Goal: Task Accomplishment & Management: Manage account settings

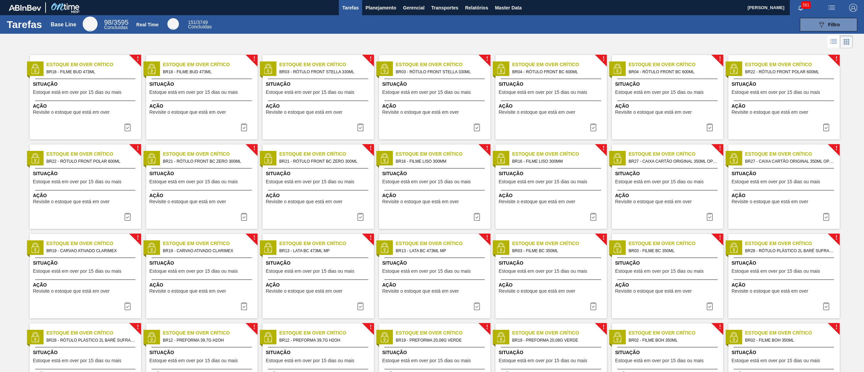
click at [385, 20] on div "089F7B8B-B2A5-4AFE-B5C0-19BA573D28AC Filtro" at bounding box center [538, 24] width 644 height 13
click at [381, 10] on span "Planejamento" at bounding box center [381, 8] width 31 height 8
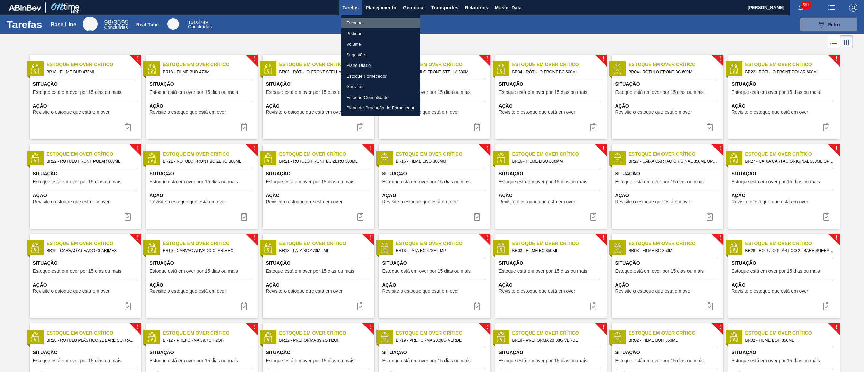
click at [380, 19] on li "Estoque" at bounding box center [380, 23] width 79 height 11
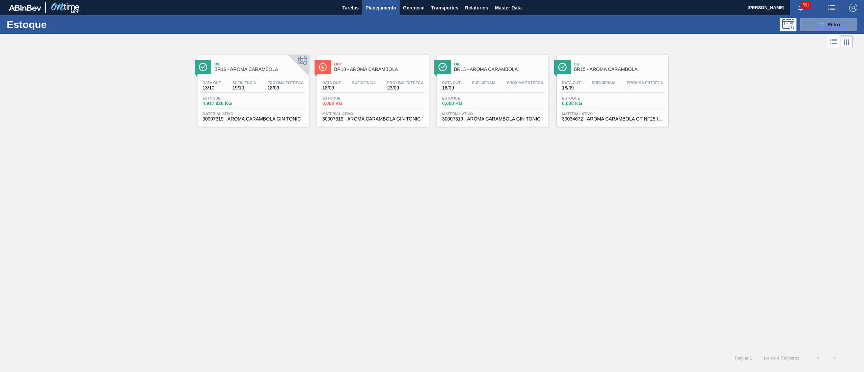
click at [261, 112] on span "Material ativo" at bounding box center [252, 114] width 101 height 4
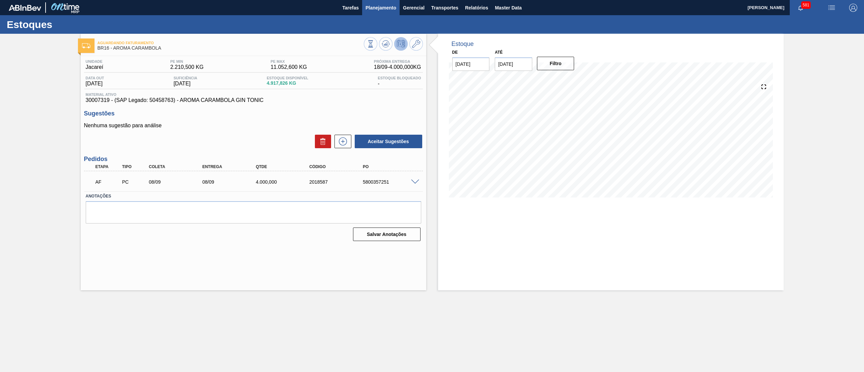
click at [381, 12] on button "Planejamento" at bounding box center [380, 7] width 37 height 15
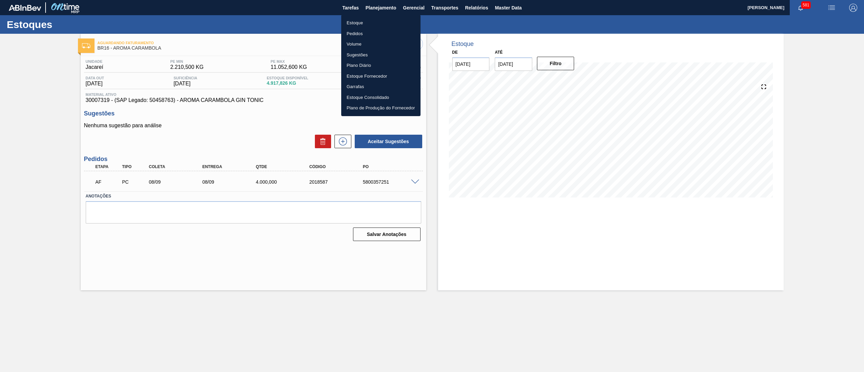
click at [361, 23] on li "Estoque" at bounding box center [380, 23] width 79 height 11
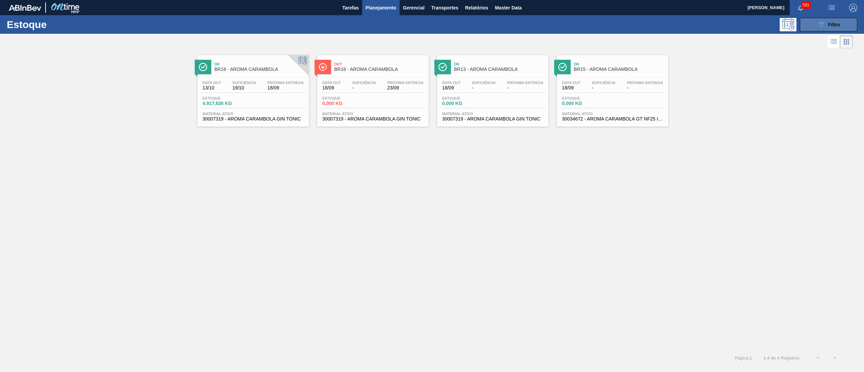
click at [821, 23] on icon "089F7B8B-B2A5-4AFE-B5C0-19BA573D28AC" at bounding box center [821, 25] width 8 height 8
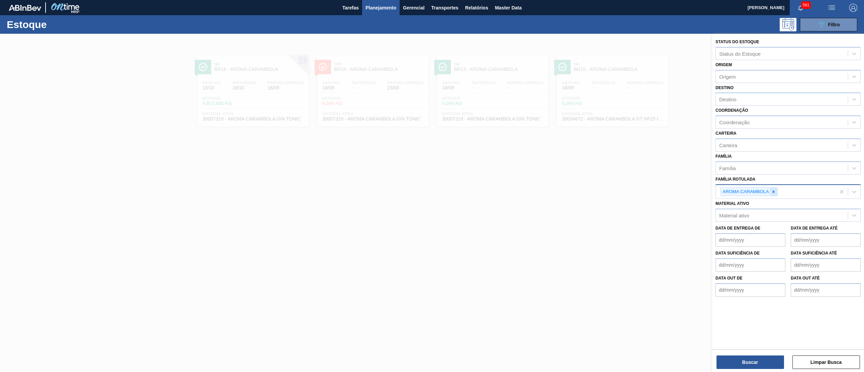
click at [773, 189] on icon at bounding box center [773, 191] width 5 height 5
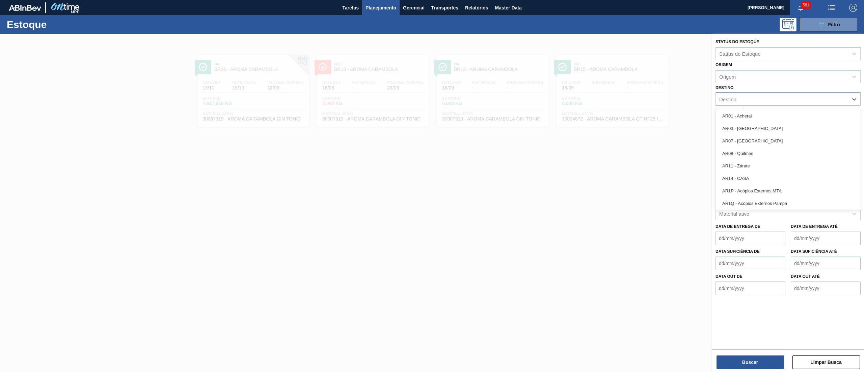
click at [736, 98] on div "Destino" at bounding box center [727, 100] width 17 height 6
type input "16"
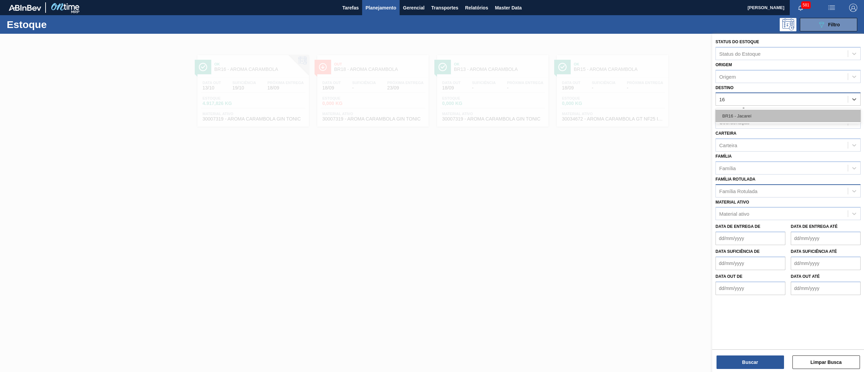
click at [736, 110] on div "BR16 - Jacareí" at bounding box center [787, 116] width 145 height 12
click at [750, 169] on div "Família" at bounding box center [782, 170] width 132 height 10
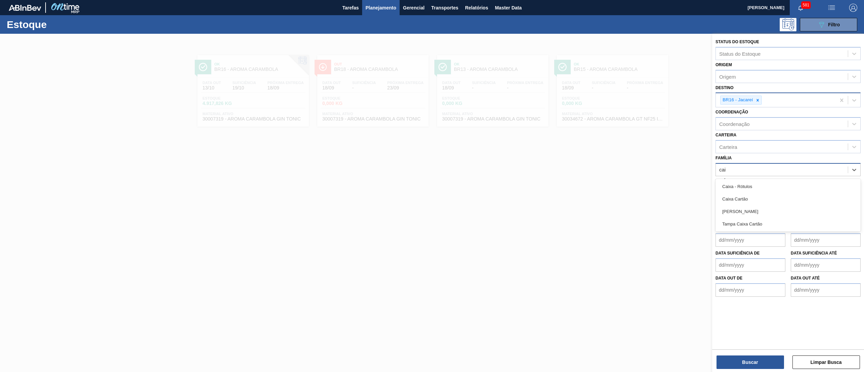
type input "caix"
click at [759, 199] on div "Caixa Cartão" at bounding box center [787, 199] width 145 height 12
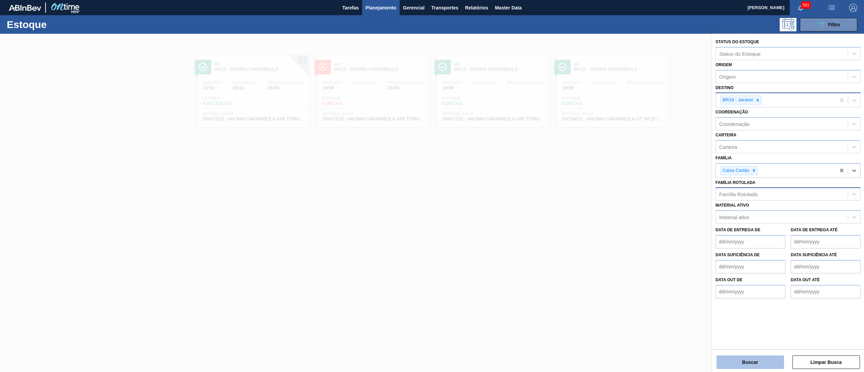
click at [755, 360] on button "Buscar" at bounding box center [749, 361] width 67 height 13
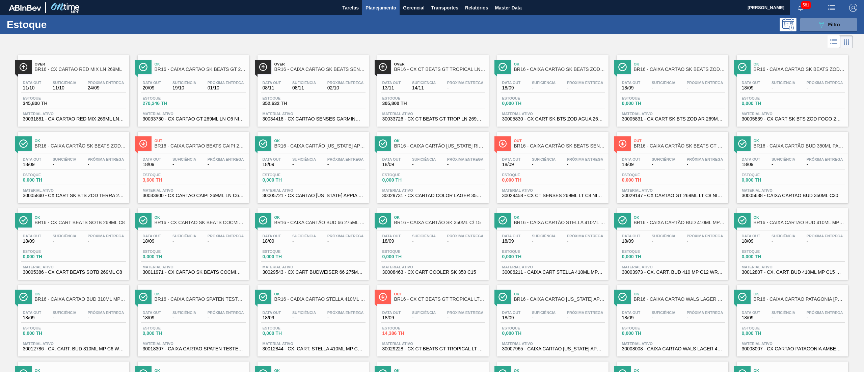
click at [95, 119] on span "30031881 - CX CARTAO RED MIX 269ML LN C6" at bounding box center [73, 118] width 101 height 5
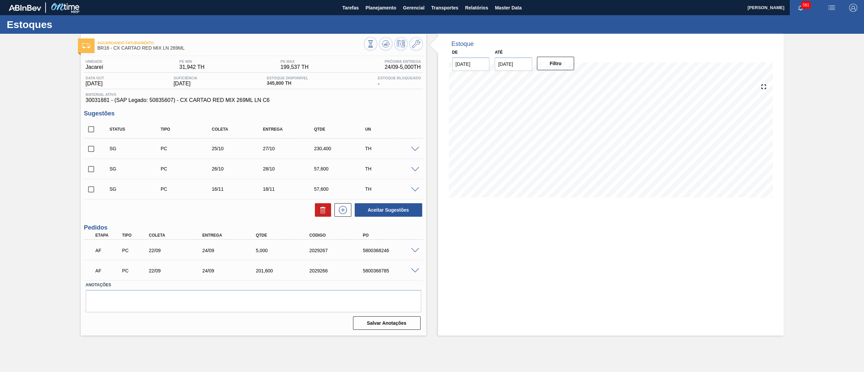
click at [85, 128] on input "checkbox" at bounding box center [91, 129] width 14 height 14
checkbox input "true"
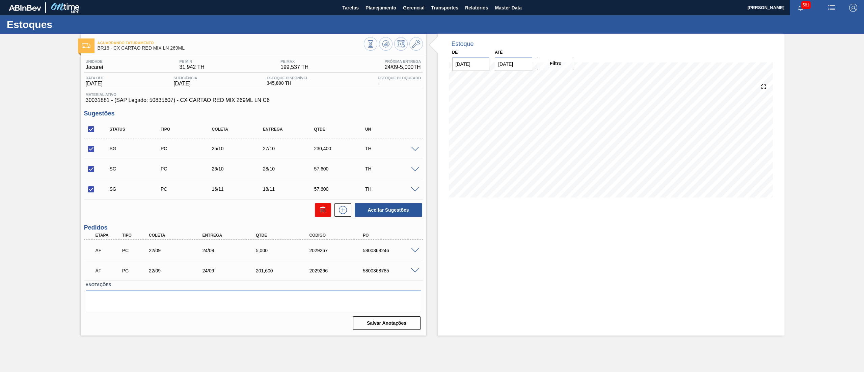
click at [319, 209] on icon at bounding box center [323, 210] width 8 height 8
checkbox input "false"
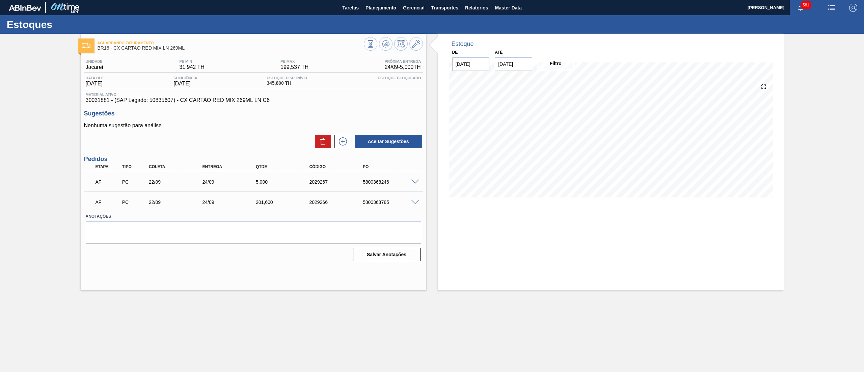
click at [416, 200] on span at bounding box center [415, 202] width 8 height 5
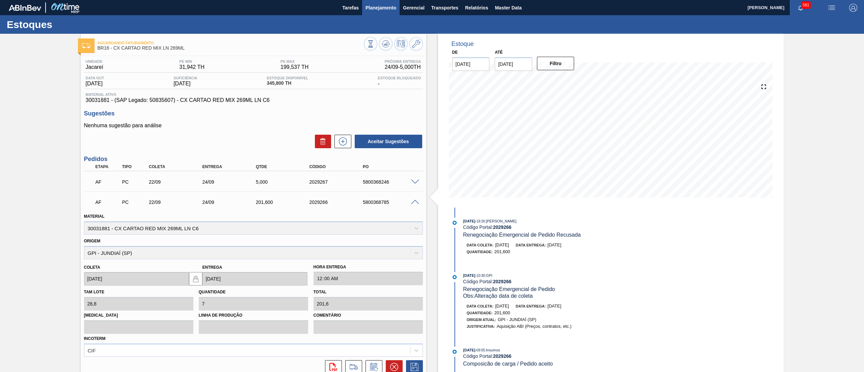
click at [387, 15] on button "Planejamento" at bounding box center [380, 7] width 37 height 15
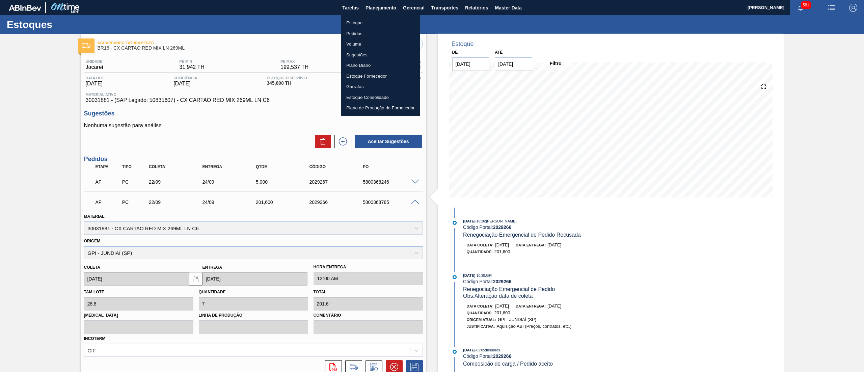
click at [381, 19] on li "Estoque" at bounding box center [380, 23] width 79 height 11
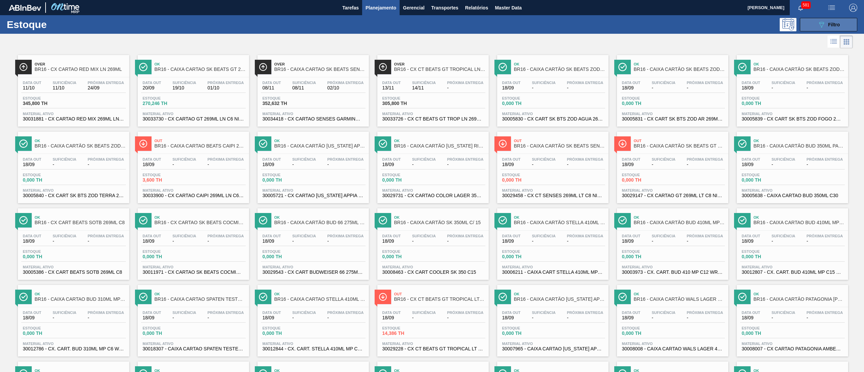
click at [813, 21] on button "089F7B8B-B2A5-4AFE-B5C0-19BA573D28AC Filtro" at bounding box center [828, 24] width 57 height 13
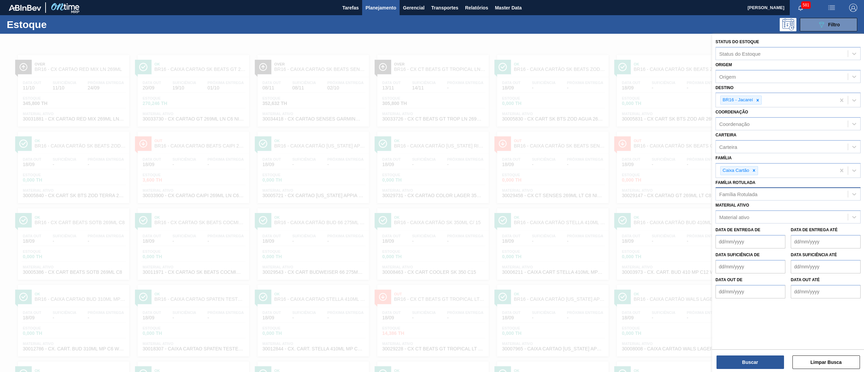
click at [749, 193] on div "Família Rotulada" at bounding box center [738, 194] width 38 height 6
type Rotulada "flint"
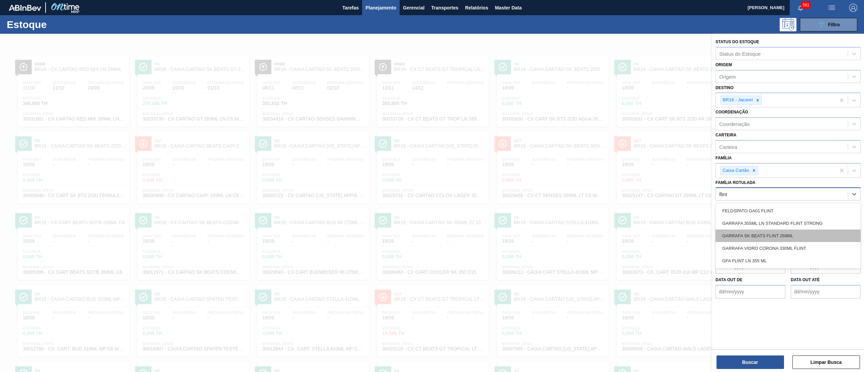
click at [776, 237] on div "GARRAFA SK BEATS FLINT 269ML" at bounding box center [787, 235] width 145 height 12
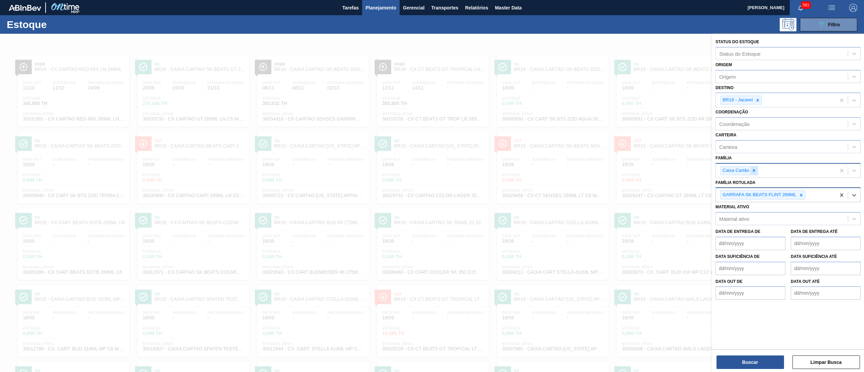
click at [754, 169] on icon at bounding box center [754, 170] width 5 height 5
click at [757, 98] on icon at bounding box center [757, 100] width 5 height 5
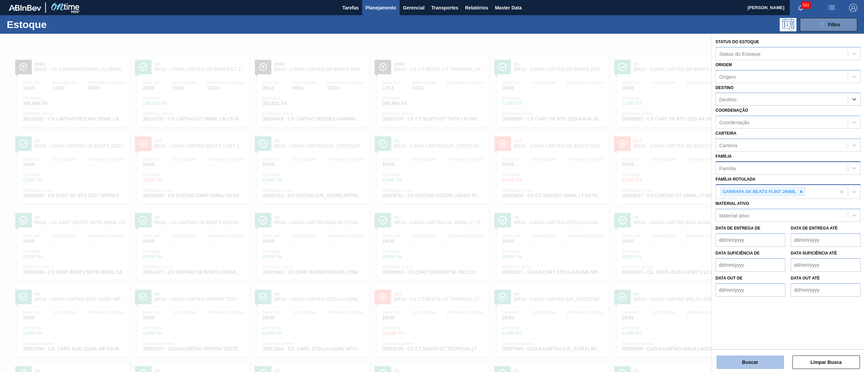
click at [734, 366] on button "Buscar" at bounding box center [749, 361] width 67 height 13
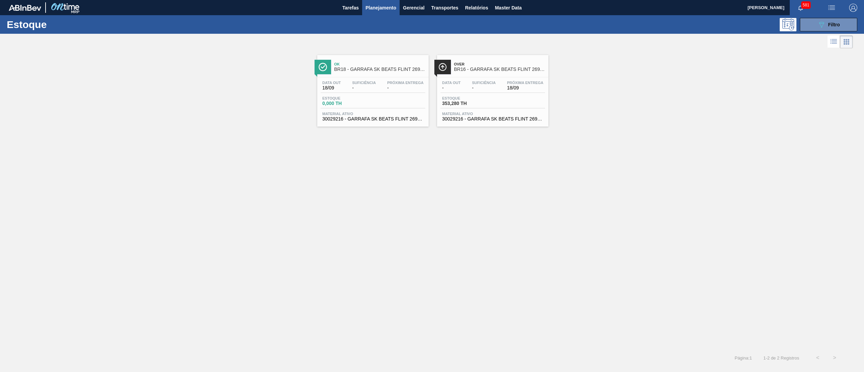
click at [483, 119] on span "30029216 - GARRAFA SK BEATS FLINT 269ML" at bounding box center [492, 118] width 101 height 5
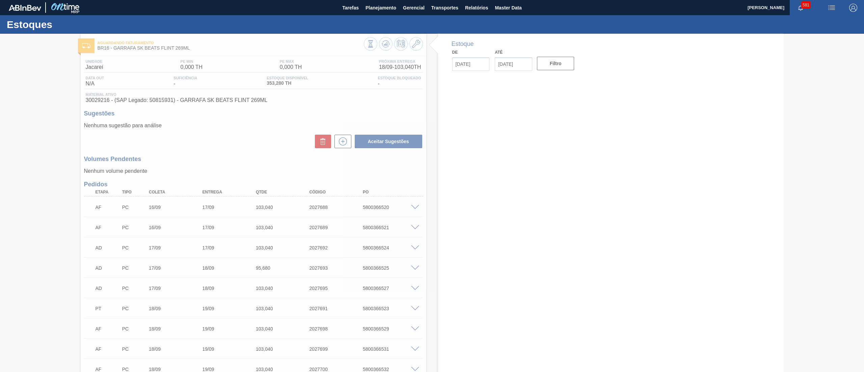
type input "[DATE]"
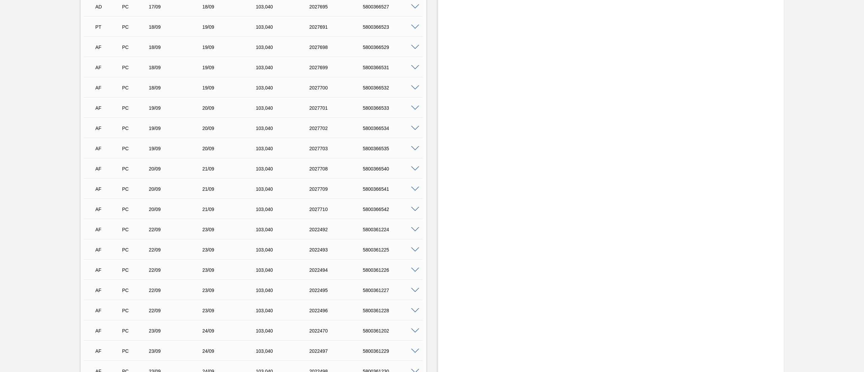
scroll to position [287, 0]
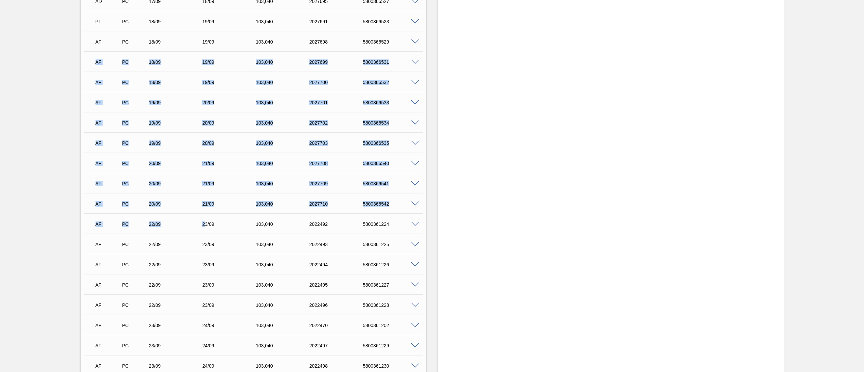
drag, startPoint x: 95, startPoint y: 61, endPoint x: 204, endPoint y: 230, distance: 200.9
click at [204, 230] on div "AF PC 16/09 17/09 103,040 2027688 5800366520 Material 30029216 - [PERSON_NAME] …" at bounding box center [253, 355] width 339 height 891
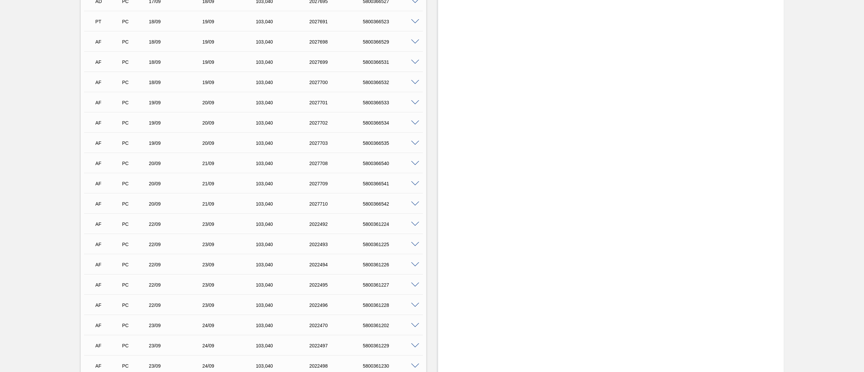
click at [413, 102] on span at bounding box center [415, 102] width 8 height 5
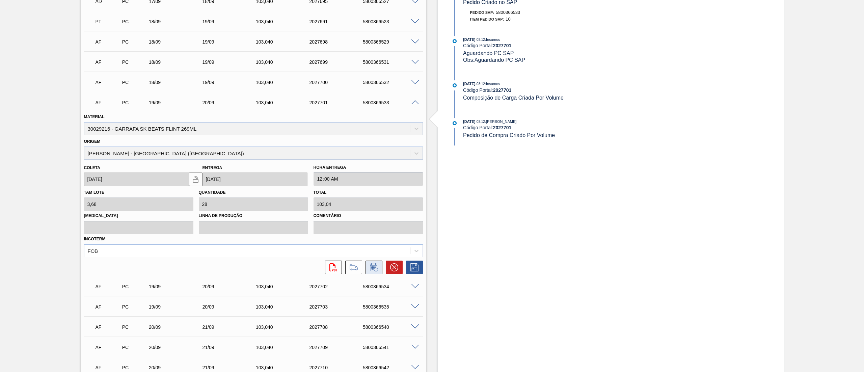
click at [376, 268] on icon at bounding box center [376, 270] width 4 height 4
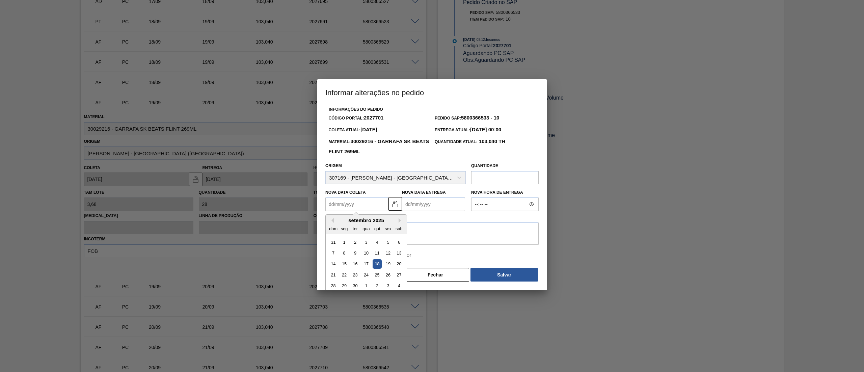
click at [362, 206] on Coleta2027701 "Nova Data Coleta" at bounding box center [356, 203] width 63 height 13
click at [378, 266] on div "18" at bounding box center [377, 264] width 9 height 9
type Coleta2027701 "[DATE]"
type Entrega2027701 "[DATE]"
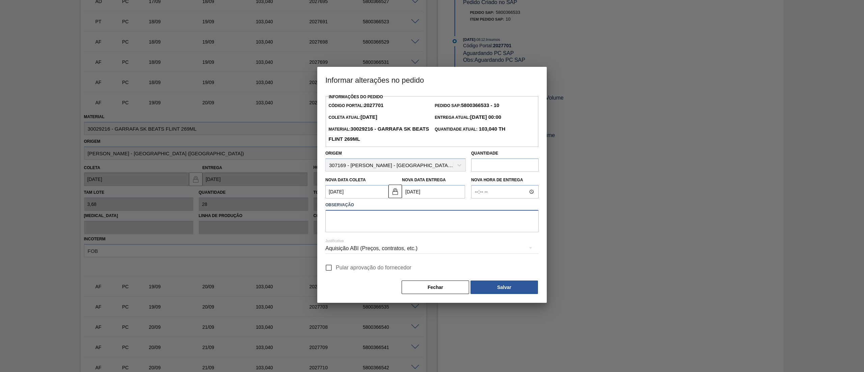
click at [368, 221] on textarea at bounding box center [431, 221] width 213 height 22
type textarea "."
click at [518, 288] on button "Salvar" at bounding box center [503, 286] width 67 height 13
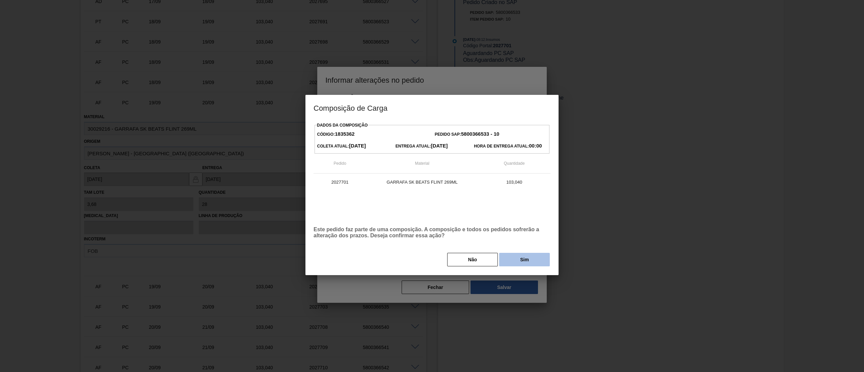
click at [517, 257] on button "Sim" at bounding box center [524, 259] width 51 height 13
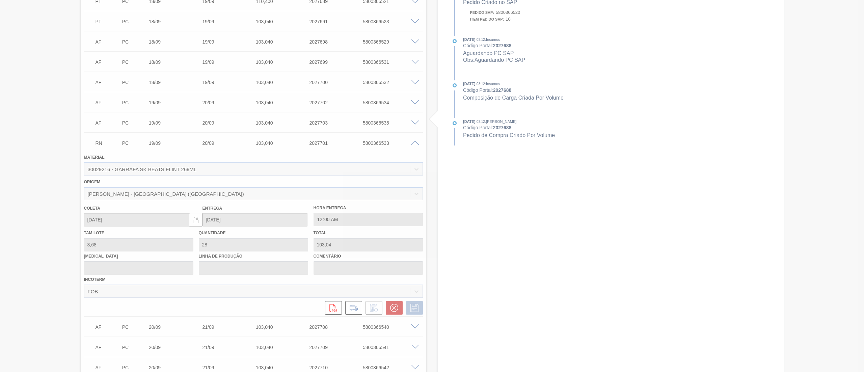
scroll to position [267, 0]
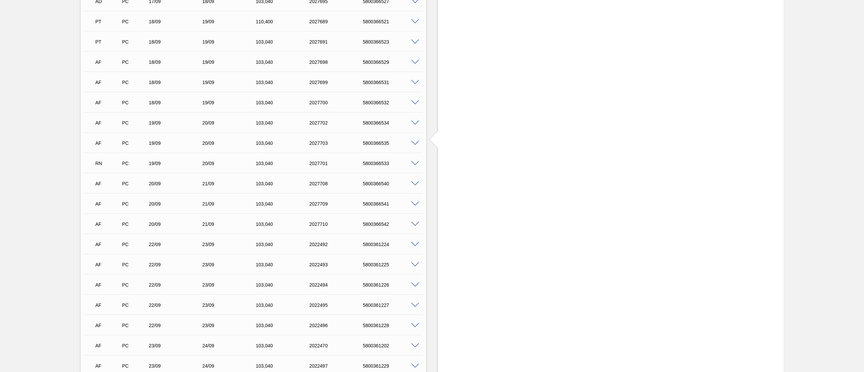
click at [412, 184] on span at bounding box center [415, 183] width 8 height 5
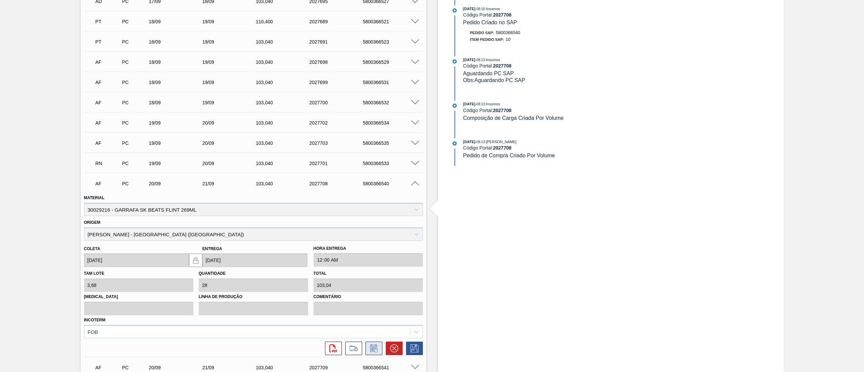
click at [369, 344] on icon at bounding box center [374, 348] width 11 height 8
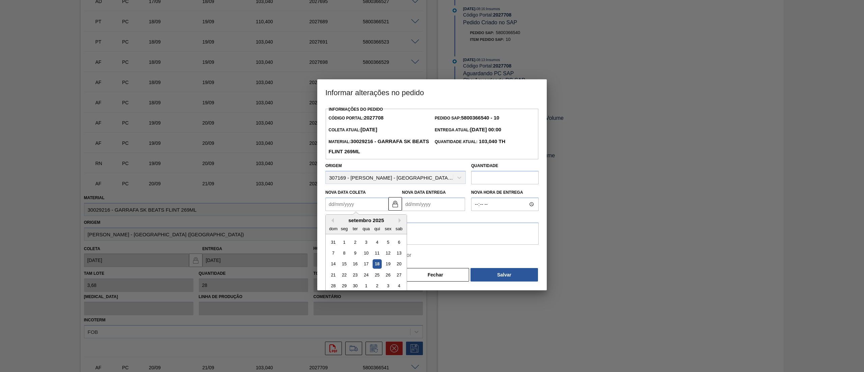
click at [366, 208] on Coleta2027708 "Nova Data Coleta" at bounding box center [356, 203] width 63 height 13
click at [356, 265] on div "16" at bounding box center [355, 264] width 9 height 9
type Coleta2027708 "[DATE]"
type Entrega2027708 "[DATE]"
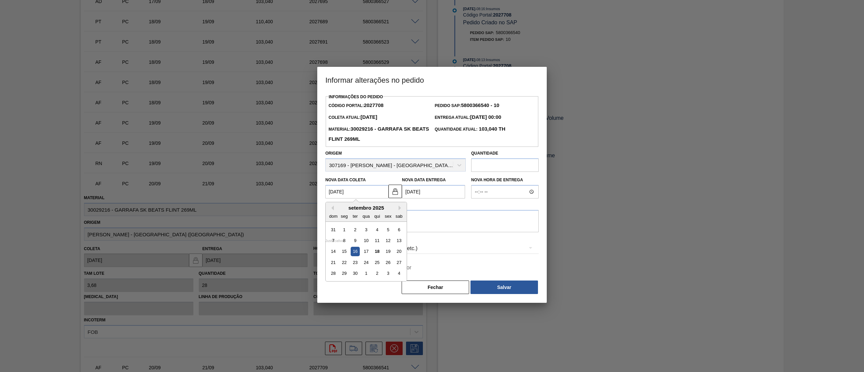
click at [383, 194] on Coleta2027708 "[DATE]" at bounding box center [356, 191] width 63 height 13
click at [377, 252] on div "18" at bounding box center [377, 251] width 9 height 9
type Coleta2027708 "[DATE]"
type Entrega2027708 "[DATE]"
click at [404, 228] on textarea at bounding box center [431, 221] width 213 height 22
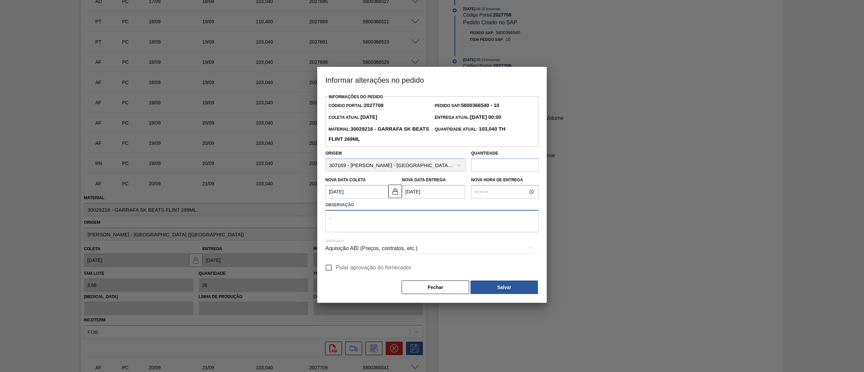
type textarea "."
click at [488, 282] on div "[PERSON_NAME]" at bounding box center [431, 287] width 213 height 15
click at [488, 285] on button "Salvar" at bounding box center [503, 286] width 67 height 13
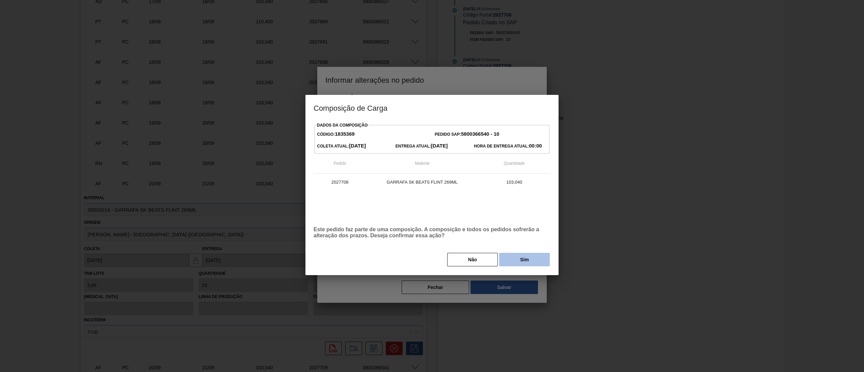
click at [512, 254] on button "Sim" at bounding box center [524, 259] width 51 height 13
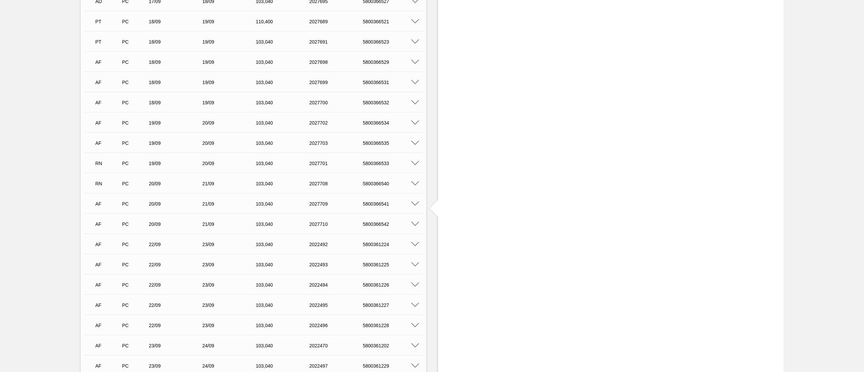
click at [412, 141] on span at bounding box center [415, 143] width 8 height 5
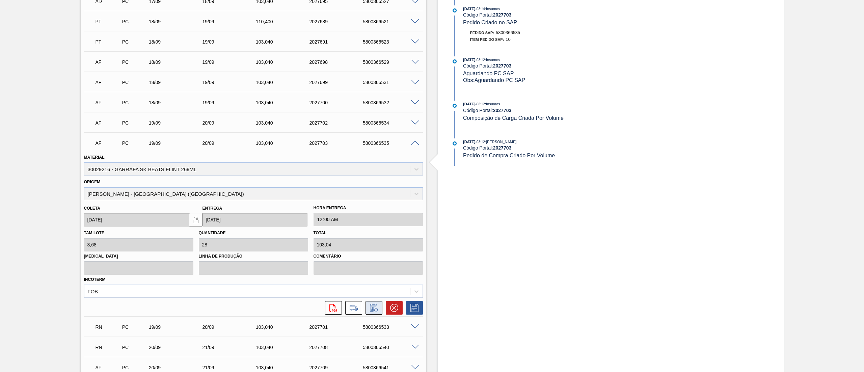
click at [376, 304] on icon at bounding box center [373, 308] width 7 height 8
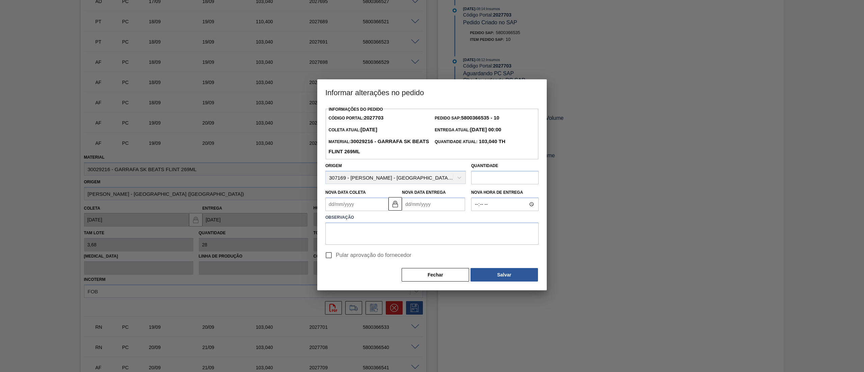
click at [366, 202] on Coleta2027703 "Nova Data Coleta" at bounding box center [356, 203] width 63 height 13
click at [380, 267] on div "18" at bounding box center [377, 264] width 9 height 9
type Coleta2027703 "[DATE]"
type Entrega2027703 "[DATE]"
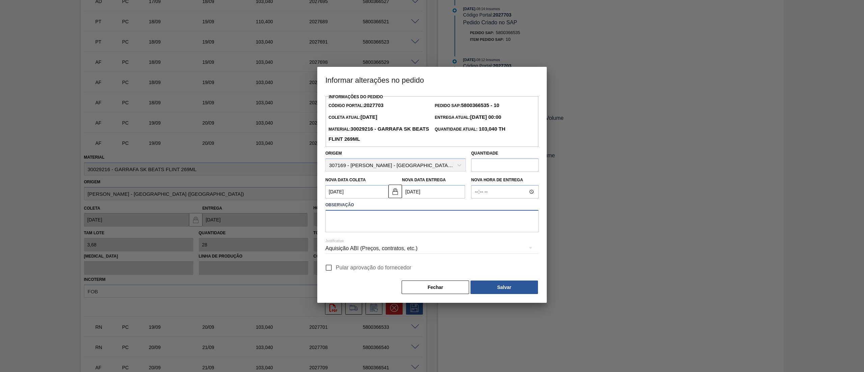
click at [396, 229] on textarea at bounding box center [431, 221] width 213 height 22
type textarea "."
click at [522, 293] on button "Salvar" at bounding box center [503, 286] width 67 height 13
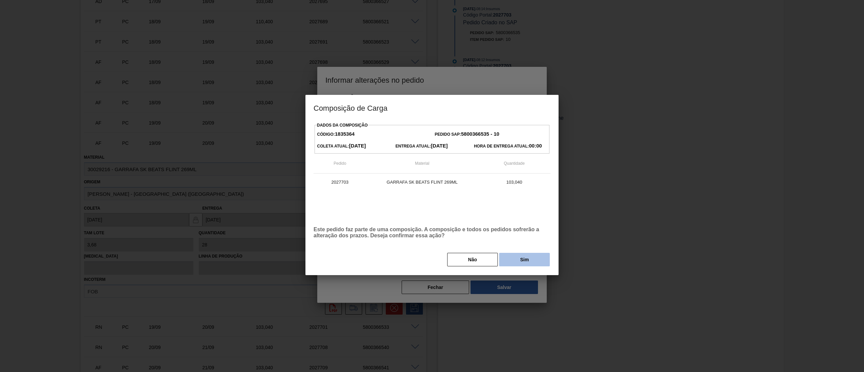
click at [526, 264] on button "Sim" at bounding box center [524, 259] width 51 height 13
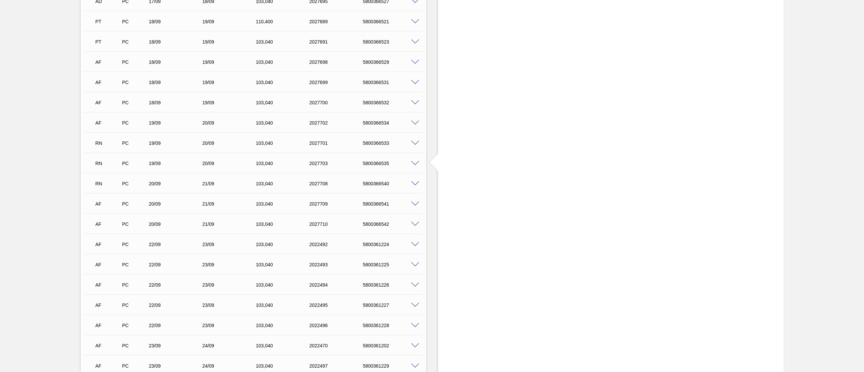
click at [415, 141] on span at bounding box center [415, 143] width 8 height 5
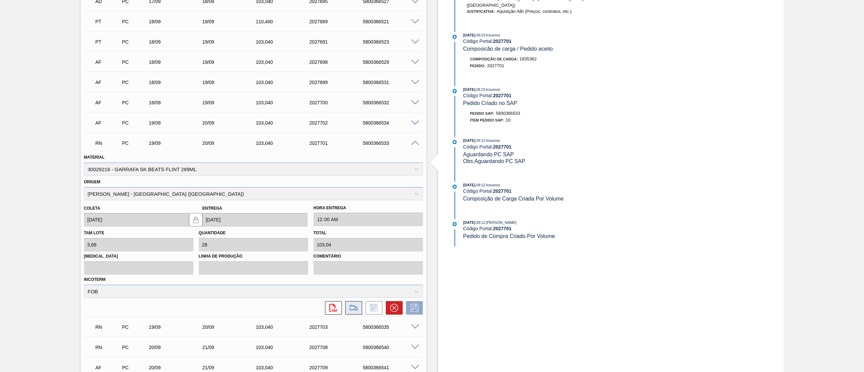
click at [351, 304] on icon at bounding box center [353, 308] width 11 height 8
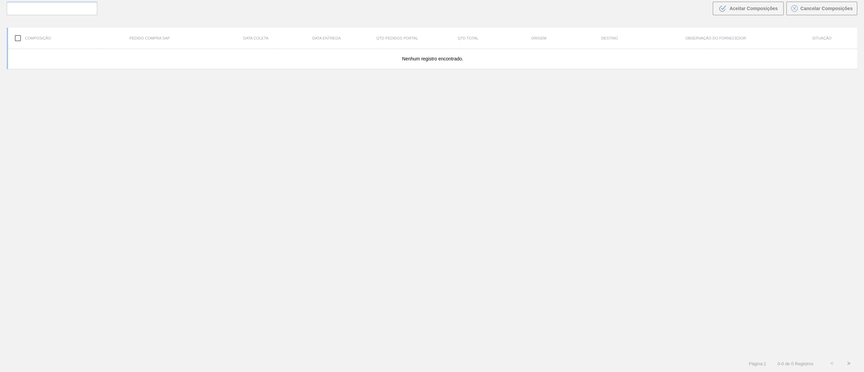
scroll to position [49, 0]
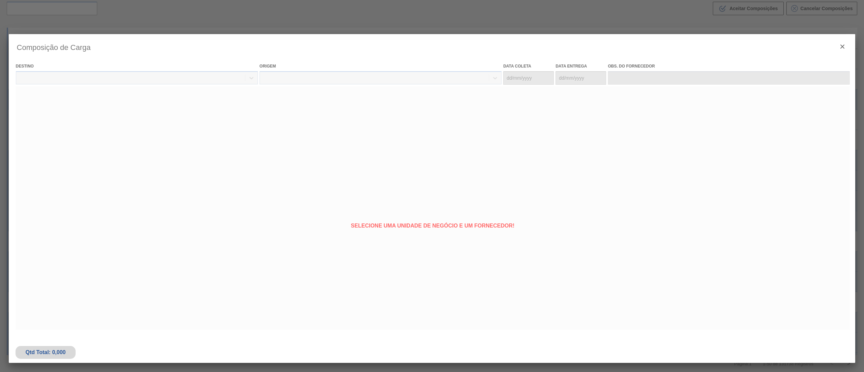
type coleta "[DATE]"
type entrega "[DATE]"
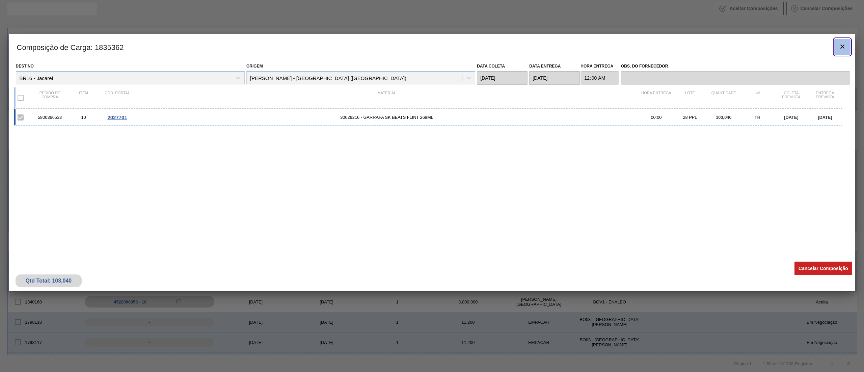
click at [846, 43] on icon "botão de ícone" at bounding box center [842, 47] width 8 height 8
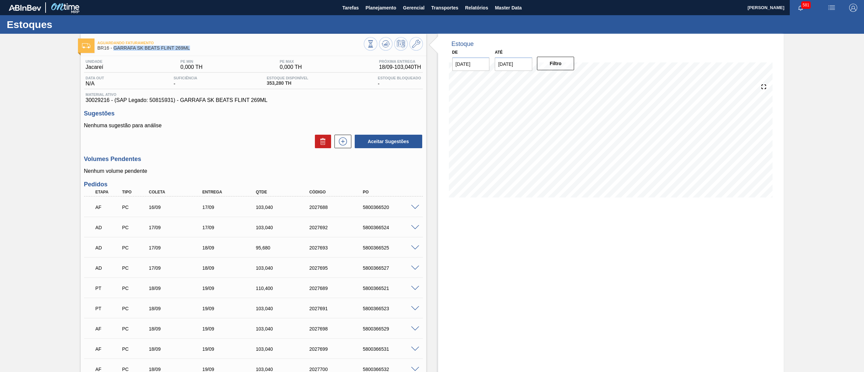
drag, startPoint x: 192, startPoint y: 49, endPoint x: 113, endPoint y: 53, distance: 78.7
copy span "GARRAFA SK BEATS FLINT 269ML"
click at [372, 8] on span "Planejamento" at bounding box center [381, 8] width 31 height 8
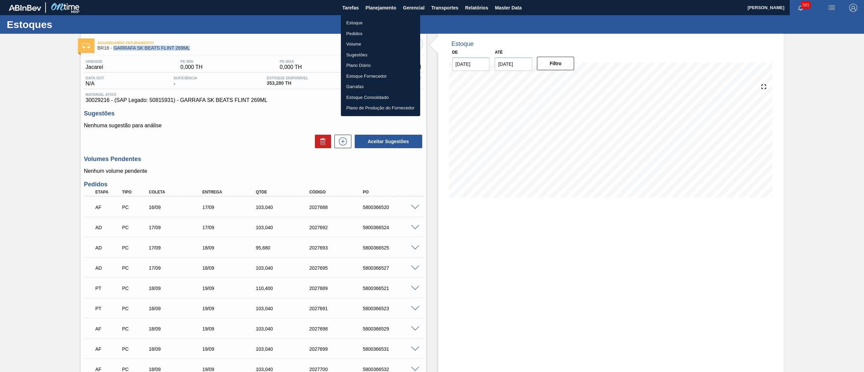
click at [371, 20] on li "Estoque" at bounding box center [380, 23] width 79 height 11
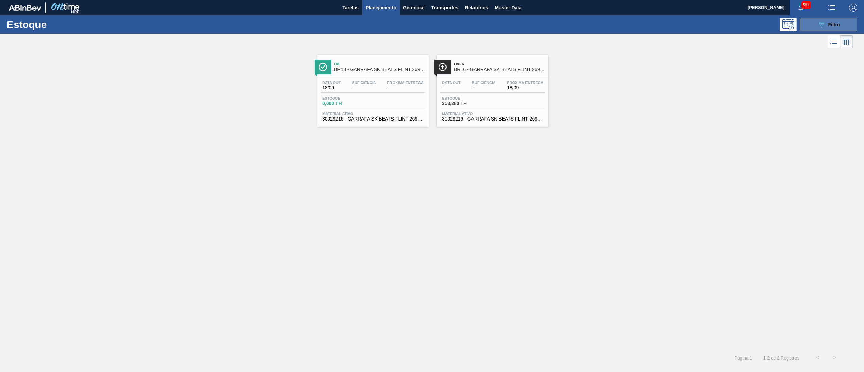
click at [825, 24] on icon "089F7B8B-B2A5-4AFE-B5C0-19BA573D28AC" at bounding box center [821, 25] width 8 height 8
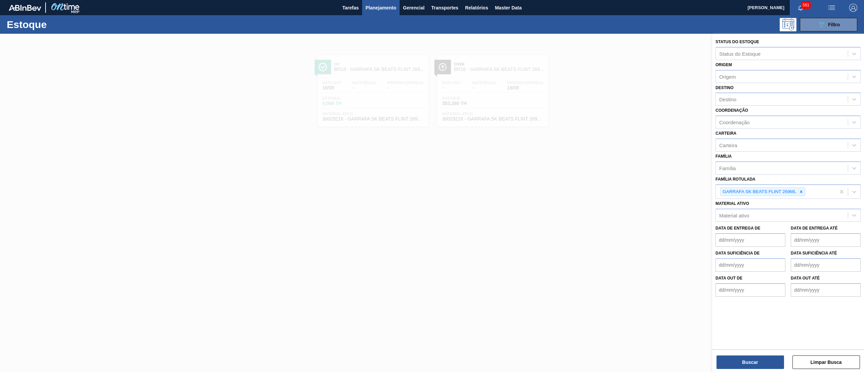
click at [613, 184] on div at bounding box center [432, 220] width 864 height 372
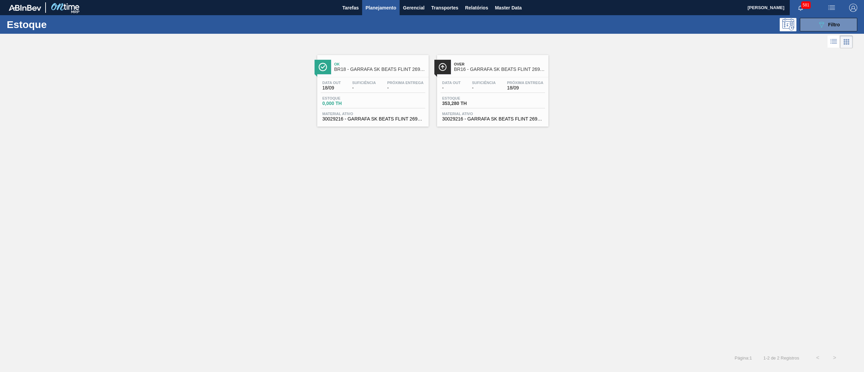
click at [372, 8] on span "Planejamento" at bounding box center [381, 8] width 31 height 8
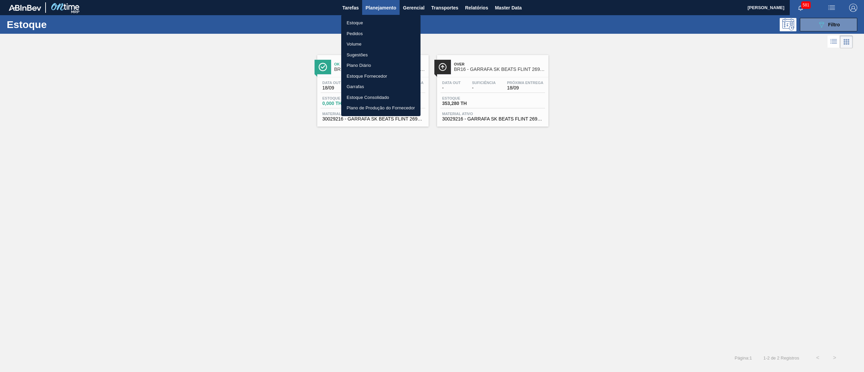
click at [369, 30] on li "Pedidos" at bounding box center [380, 33] width 79 height 11
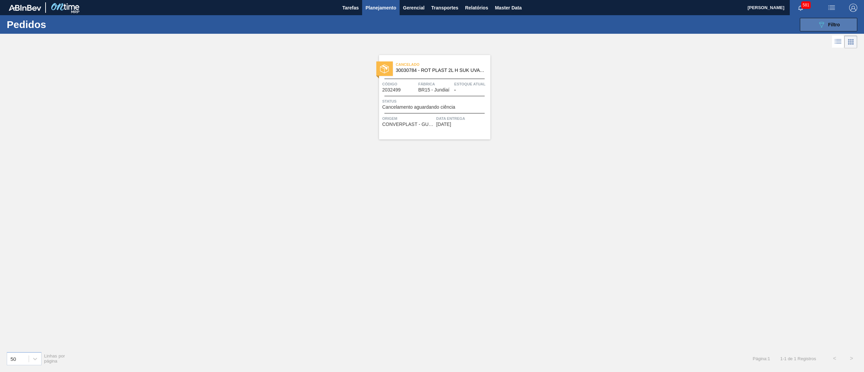
click at [837, 28] on div "089F7B8B-B2A5-4AFE-B5C0-19BA573D28AC Filtro" at bounding box center [828, 25] width 23 height 8
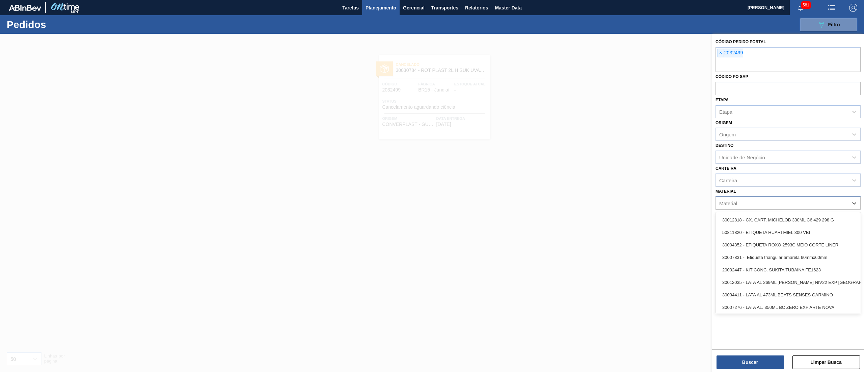
click at [744, 204] on div "Material" at bounding box center [782, 203] width 132 height 10
type input "flint"
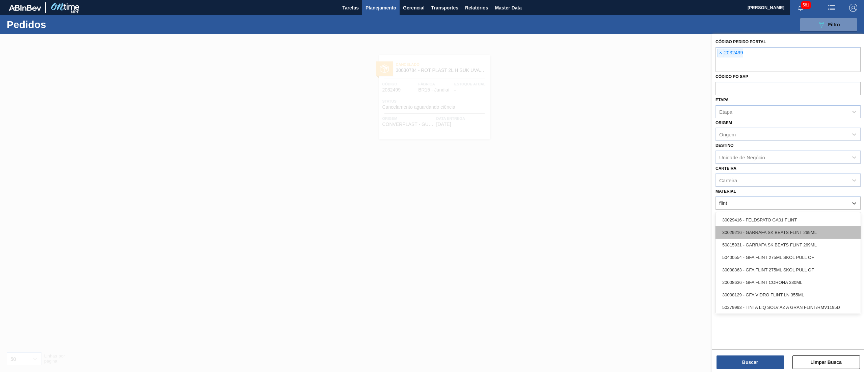
click at [799, 229] on div "30029216 - GARRAFA SK BEATS FLINT 269ML" at bounding box center [787, 232] width 145 height 12
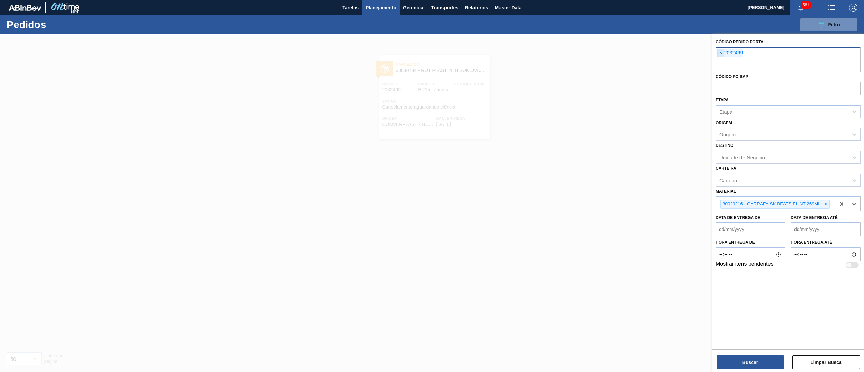
click at [719, 51] on span "×" at bounding box center [721, 53] width 6 height 8
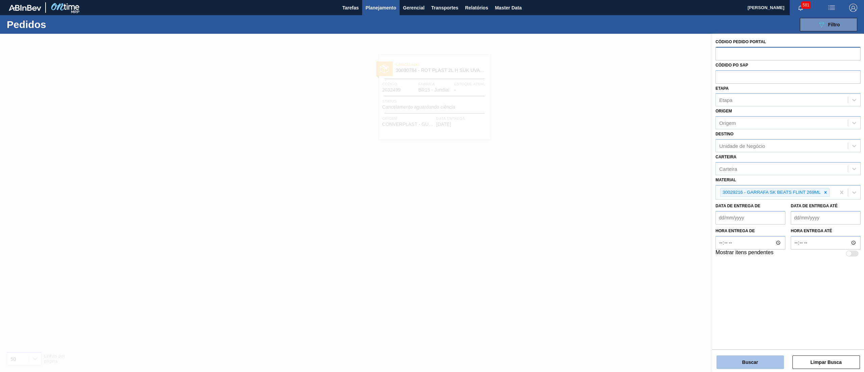
click at [738, 359] on button "Buscar" at bounding box center [749, 361] width 67 height 13
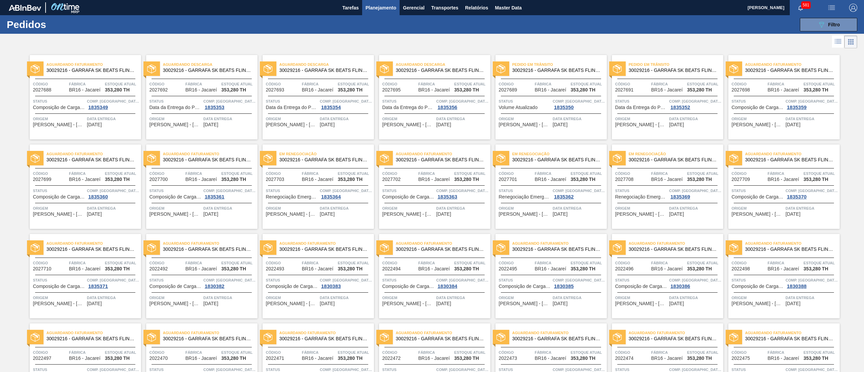
click at [835, 37] on icon at bounding box center [838, 41] width 8 height 8
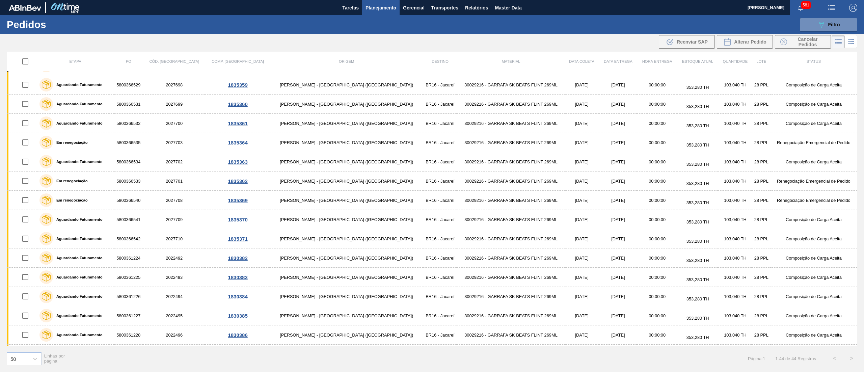
scroll to position [114, 0]
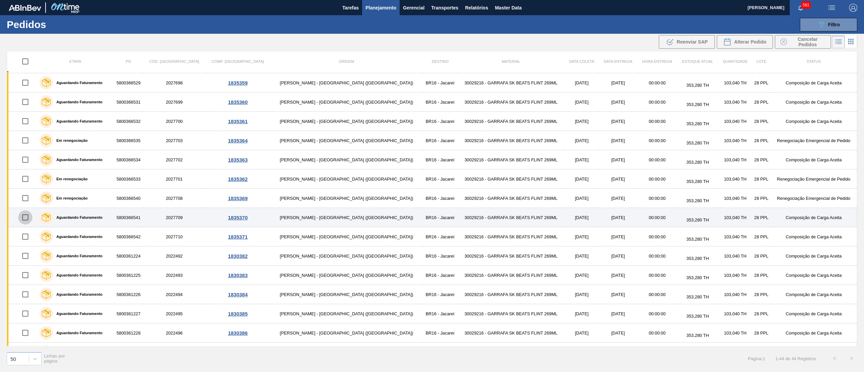
click at [27, 221] on input "checkbox" at bounding box center [25, 217] width 14 height 14
checkbox input "true"
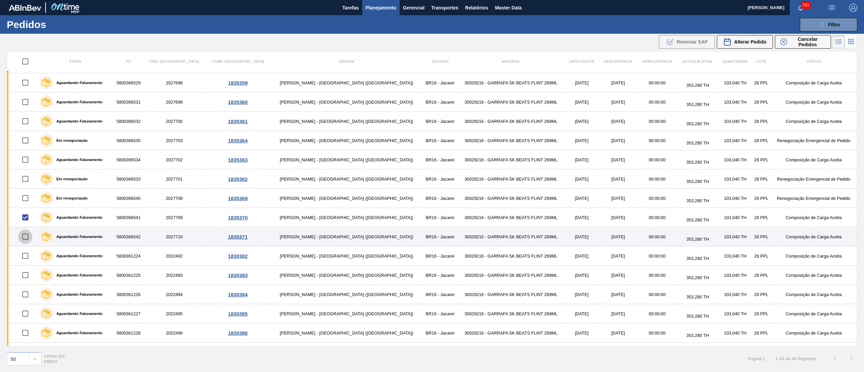
click at [28, 236] on input "checkbox" at bounding box center [25, 236] width 14 height 14
checkbox input "true"
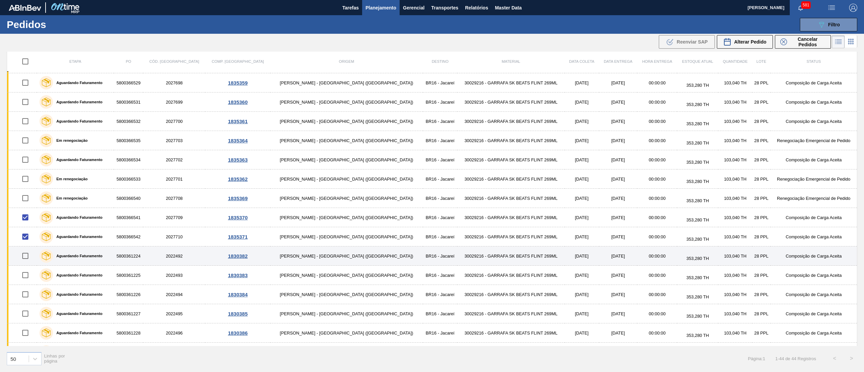
click at [28, 257] on input "checkbox" at bounding box center [25, 256] width 14 height 14
checkbox input "true"
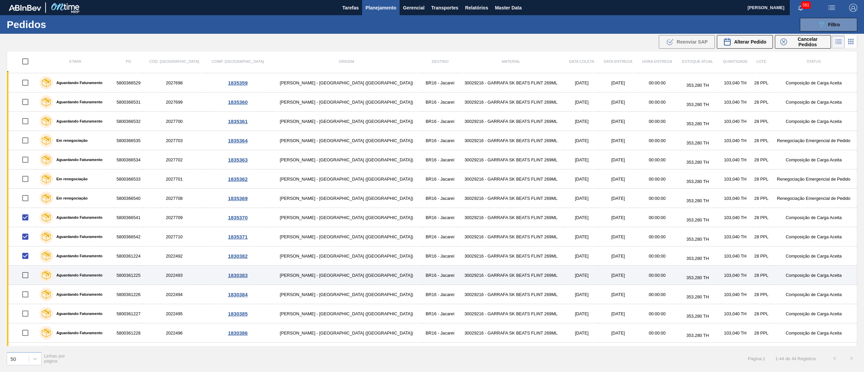
click at [27, 279] on input "checkbox" at bounding box center [25, 275] width 14 height 14
checkbox input "true"
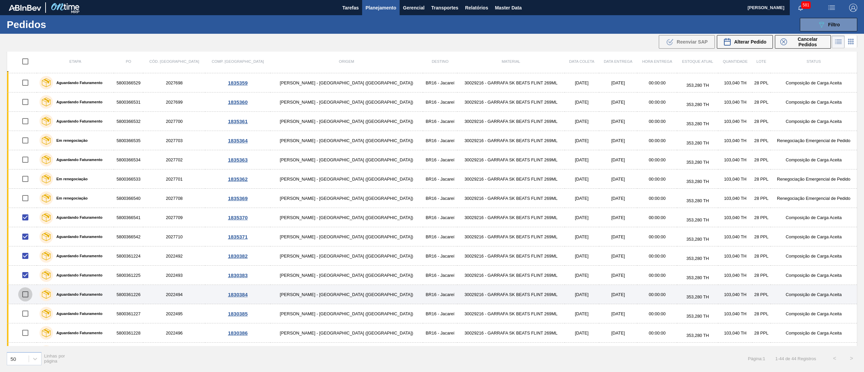
click at [27, 295] on input "checkbox" at bounding box center [25, 294] width 14 height 14
checkbox input "true"
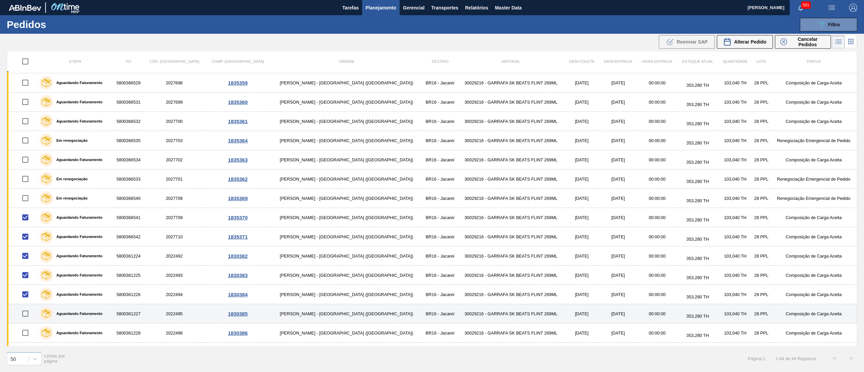
click at [27, 321] on input "checkbox" at bounding box center [25, 313] width 14 height 14
checkbox input "true"
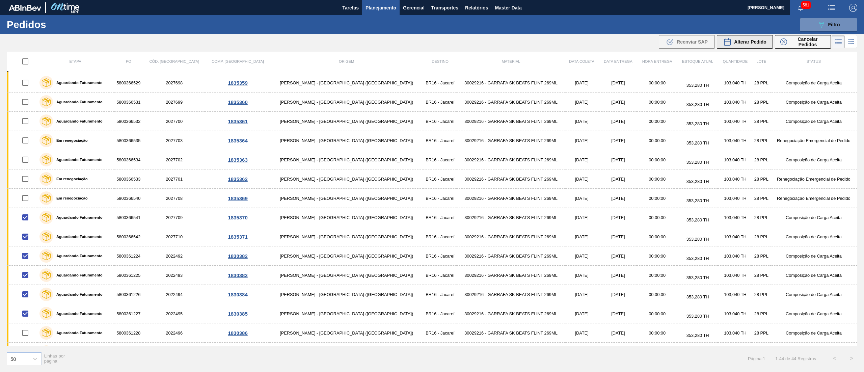
click at [751, 45] on div "Alterar Pedido" at bounding box center [744, 42] width 43 height 8
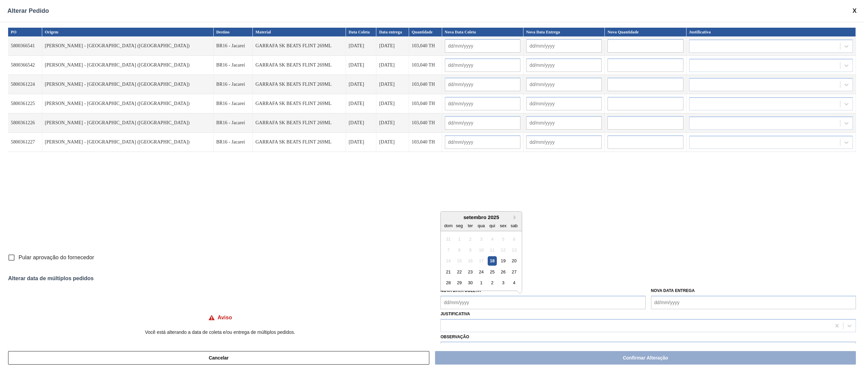
click at [526, 296] on Coleta "Nova Data Coleta" at bounding box center [542, 302] width 205 height 13
click at [502, 263] on div "19" at bounding box center [503, 260] width 9 height 9
type Coleta "[DATE]"
type input "[DATE]"
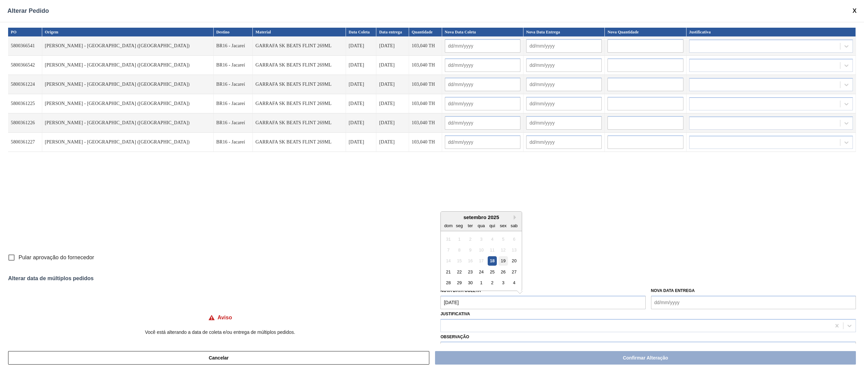
type input "[DATE]"
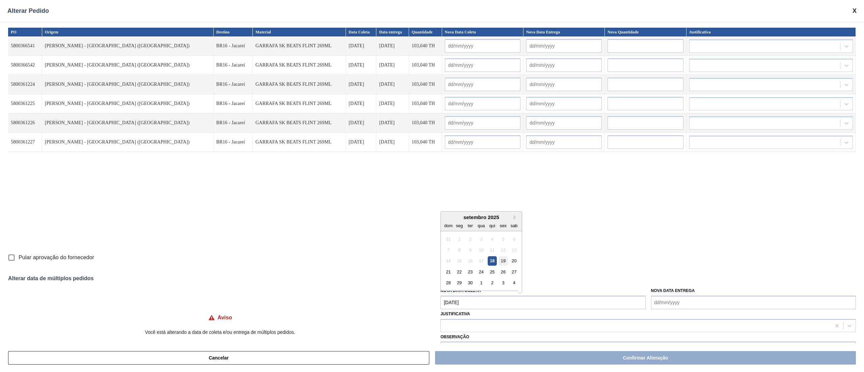
type input "[DATE]"
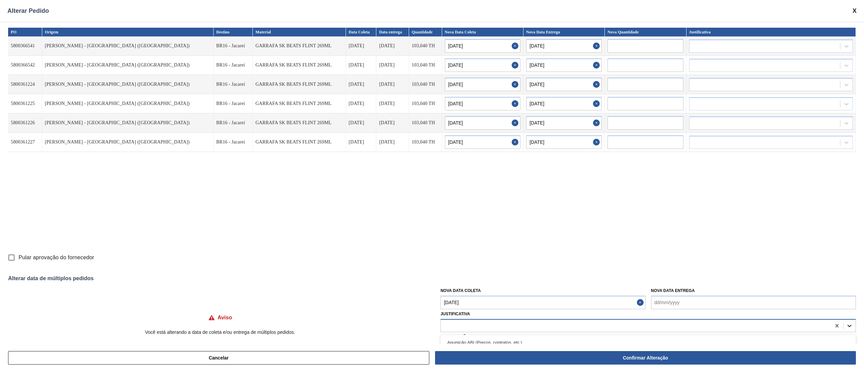
click at [850, 328] on icon at bounding box center [849, 325] width 7 height 7
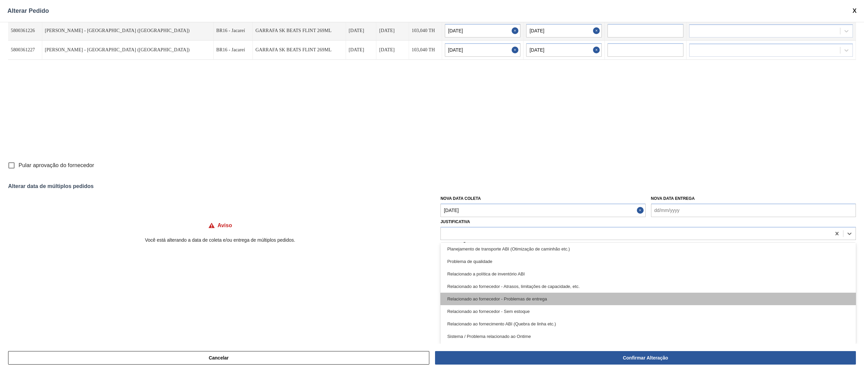
scroll to position [0, 0]
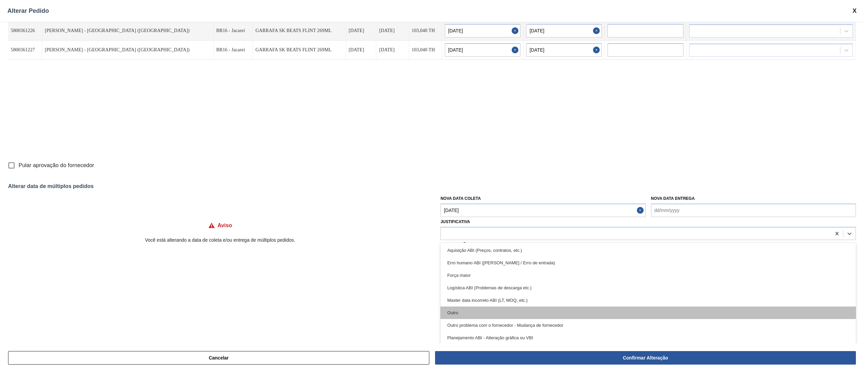
click at [533, 313] on div "Outro" at bounding box center [647, 312] width 415 height 12
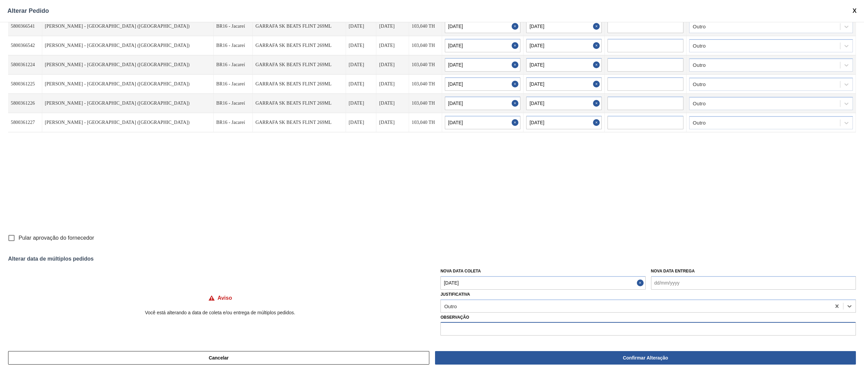
click at [473, 333] on input "text" at bounding box center [647, 328] width 415 height 13
click at [7, 240] on input "Pular aprovação do fornecedor" at bounding box center [11, 238] width 14 height 14
checkbox input "true"
click at [729, 329] on input "text" at bounding box center [647, 328] width 415 height 13
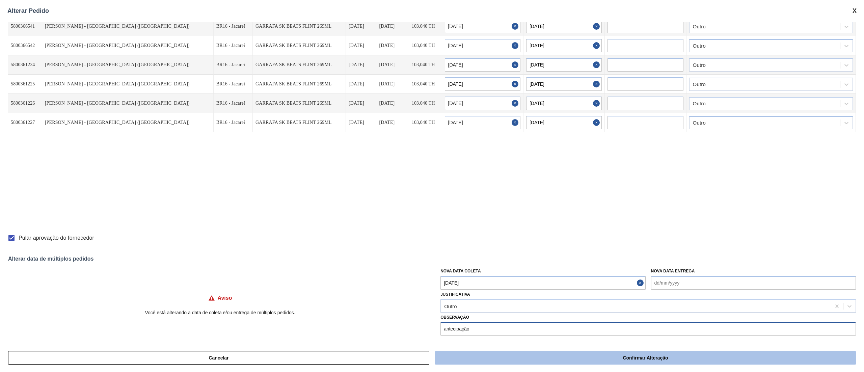
type input "antecipação"
click at [706, 358] on button "Confirmar Alteração" at bounding box center [645, 357] width 421 height 13
checkbox input "false"
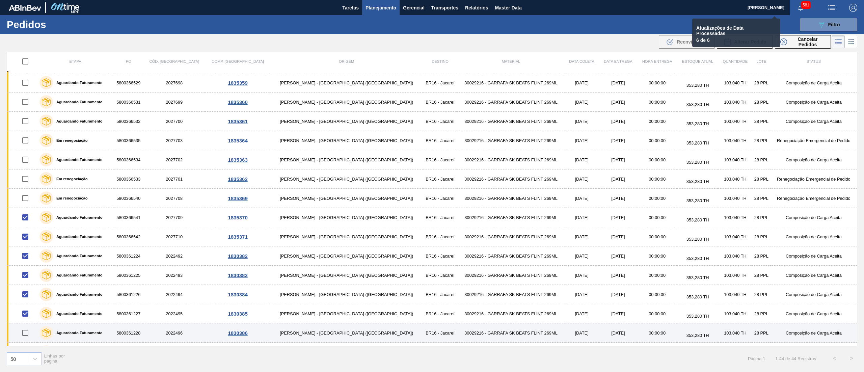
checkbox input "false"
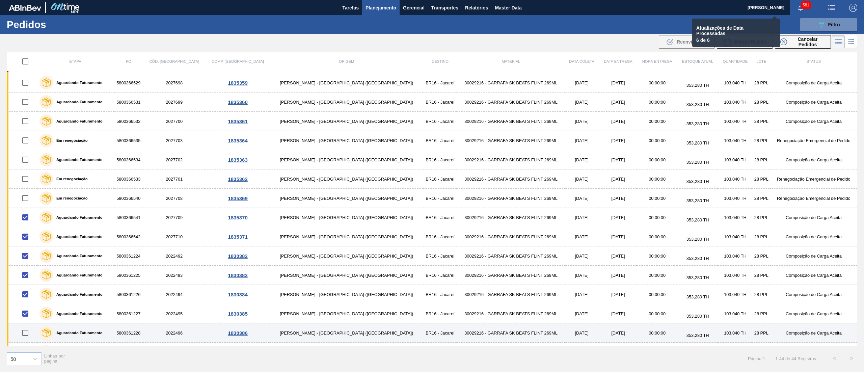
checkbox input "false"
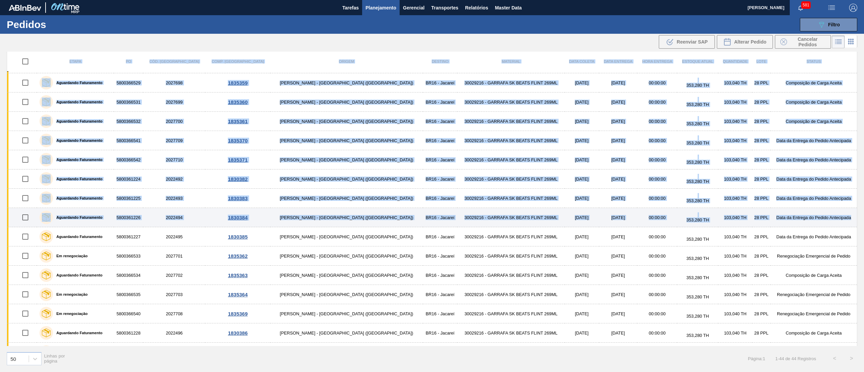
drag, startPoint x: 858, startPoint y: 166, endPoint x: 855, endPoint y: 222, distance: 56.4
click at [855, 222] on div "Etapa PO Cód. Pedido Comp. Carga Origem Destino Material Data [PERSON_NAME] Dat…" at bounding box center [432, 211] width 864 height 319
click at [859, 175] on div "Etapa PO Cód. Pedido Comp. Carga Origem Destino Material Data [PERSON_NAME] Dat…" at bounding box center [432, 211] width 864 height 319
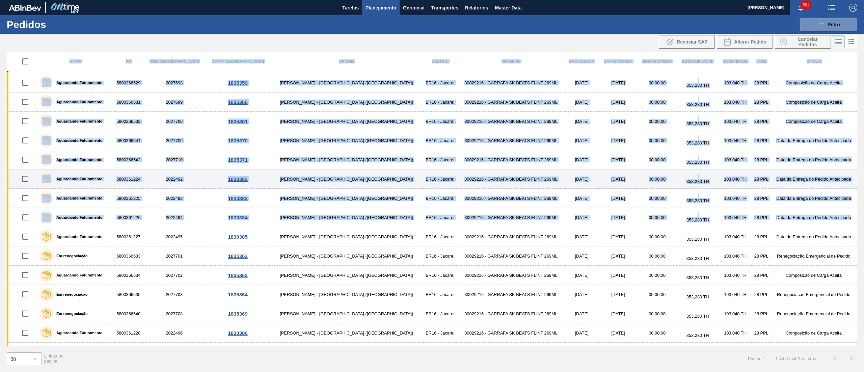
click at [856, 172] on td "Data da Entrega do Pedido Antecipada" at bounding box center [813, 178] width 87 height 19
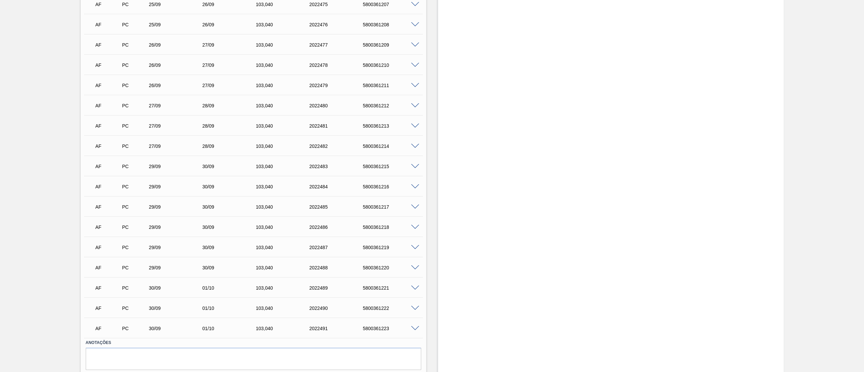
scroll to position [771, 0]
click at [414, 307] on span at bounding box center [415, 307] width 8 height 5
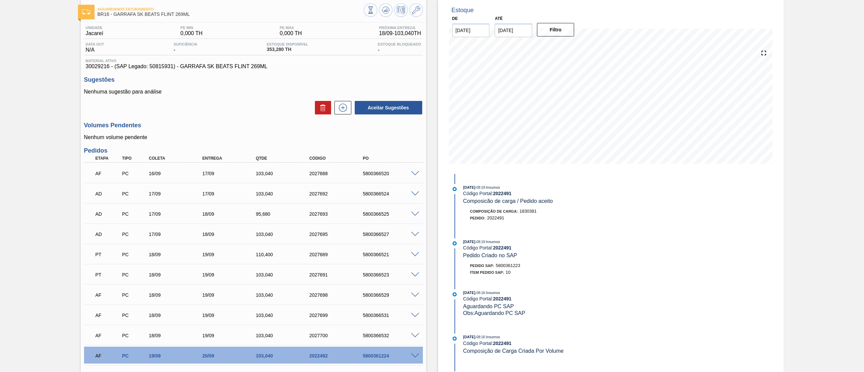
scroll to position [0, 0]
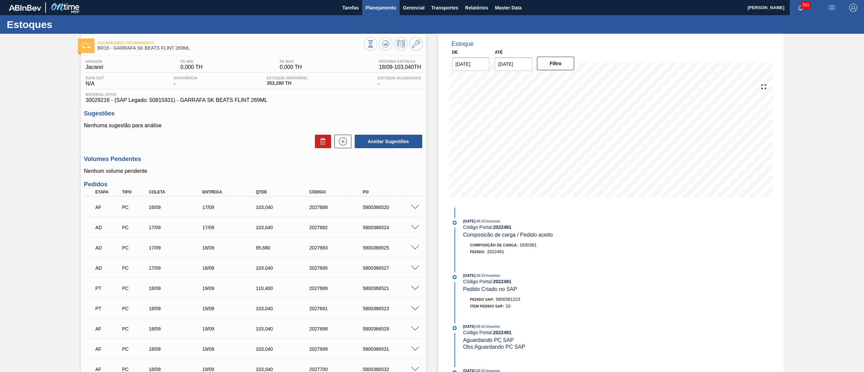
click at [388, 9] on span "Planejamento" at bounding box center [381, 8] width 31 height 8
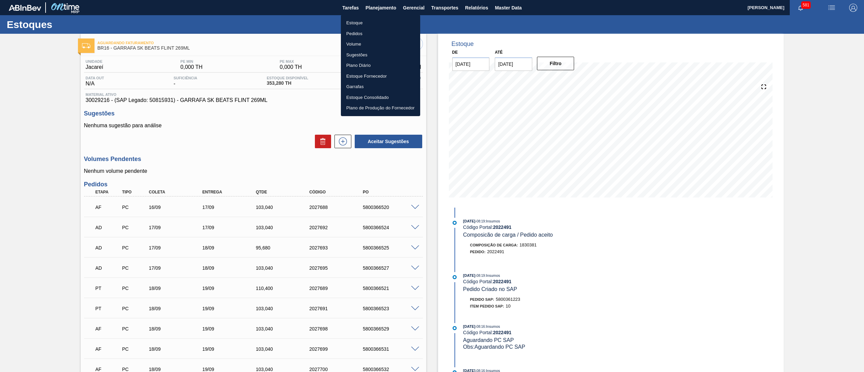
click at [379, 31] on li "Pedidos" at bounding box center [380, 33] width 79 height 11
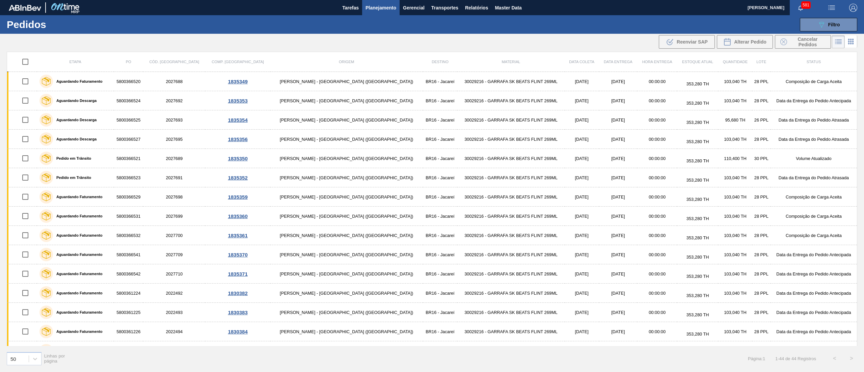
scroll to position [577, 0]
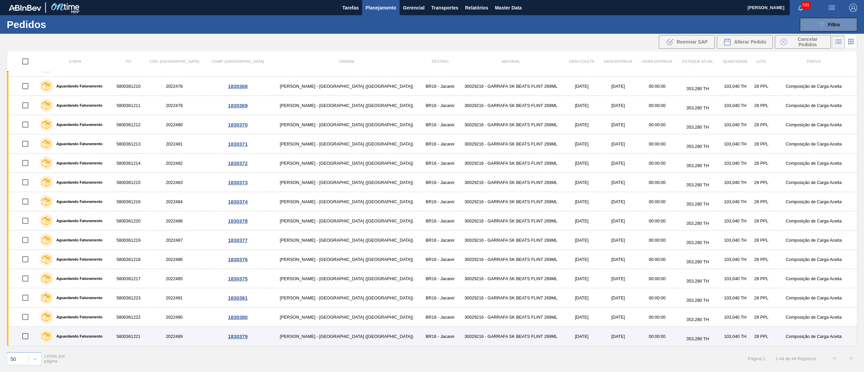
click at [27, 332] on input "checkbox" at bounding box center [25, 336] width 14 height 14
checkbox input "true"
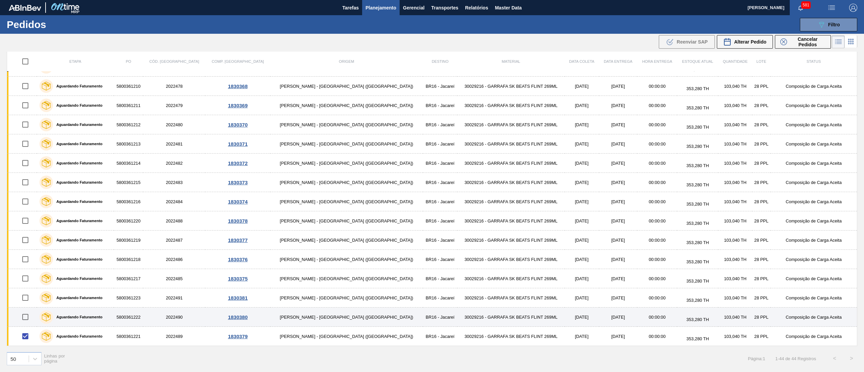
click at [30, 320] on input "checkbox" at bounding box center [25, 317] width 14 height 14
checkbox input "true"
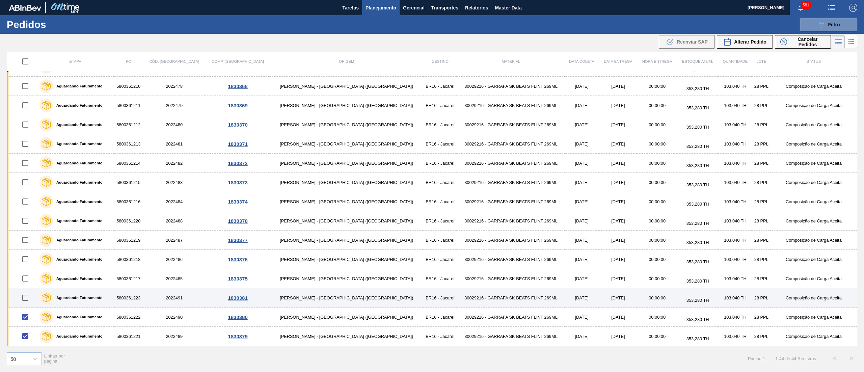
click at [28, 298] on input "checkbox" at bounding box center [25, 298] width 14 height 14
checkbox input "true"
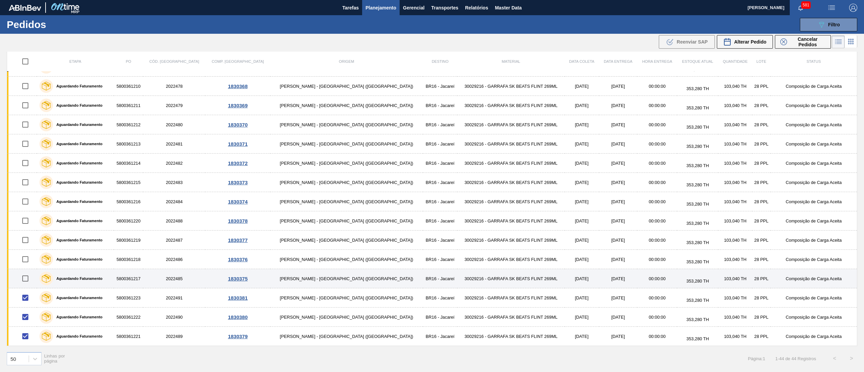
click at [26, 279] on input "checkbox" at bounding box center [25, 278] width 14 height 14
checkbox input "true"
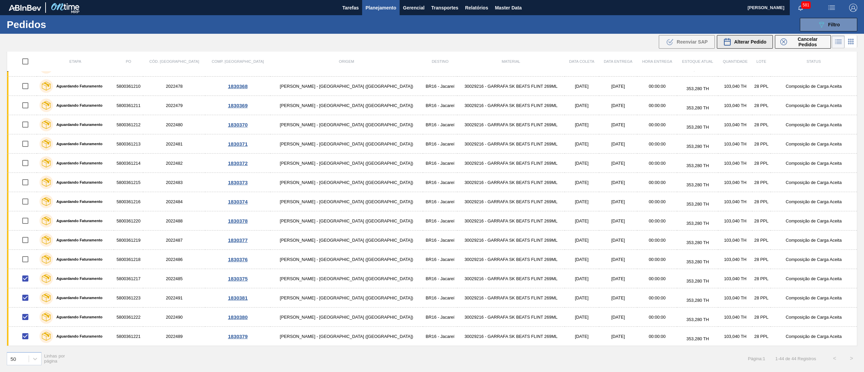
click at [734, 39] on span "Alterar Pedido" at bounding box center [750, 41] width 32 height 5
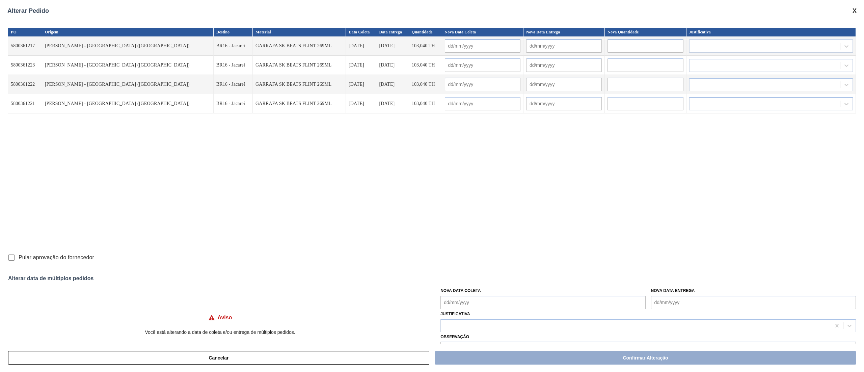
click at [15, 258] on input "Pular aprovação do fornecedor" at bounding box center [11, 257] width 14 height 14
checkbox input "true"
click at [504, 304] on Coleta "Nova Data Coleta" at bounding box center [542, 302] width 205 height 13
click at [493, 262] on div "18" at bounding box center [492, 260] width 9 height 9
type Coleta "[DATE]"
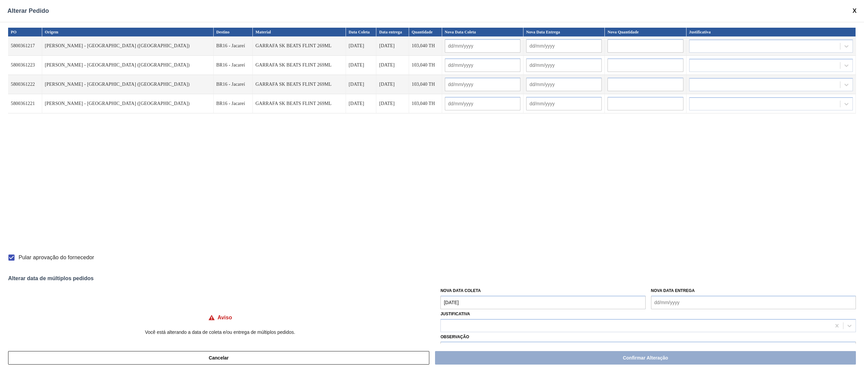
type input "[DATE]"
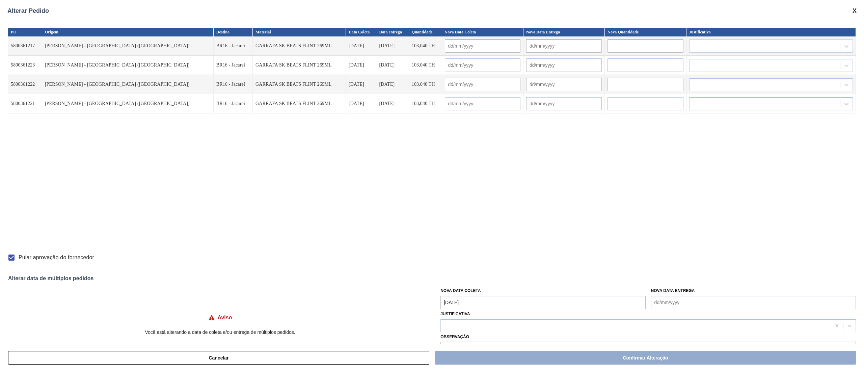
type input "[DATE]"
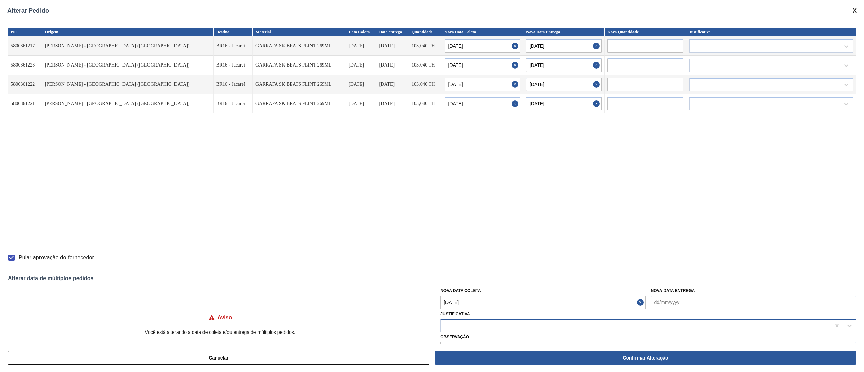
click at [493, 325] on div at bounding box center [636, 326] width 390 height 10
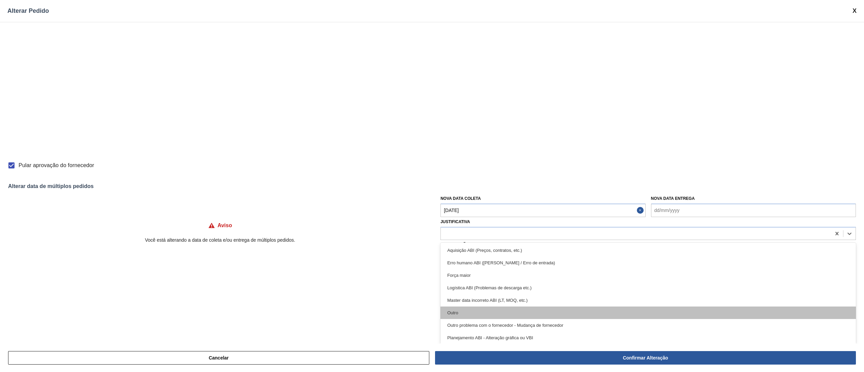
click at [484, 310] on div "Outro" at bounding box center [647, 312] width 415 height 12
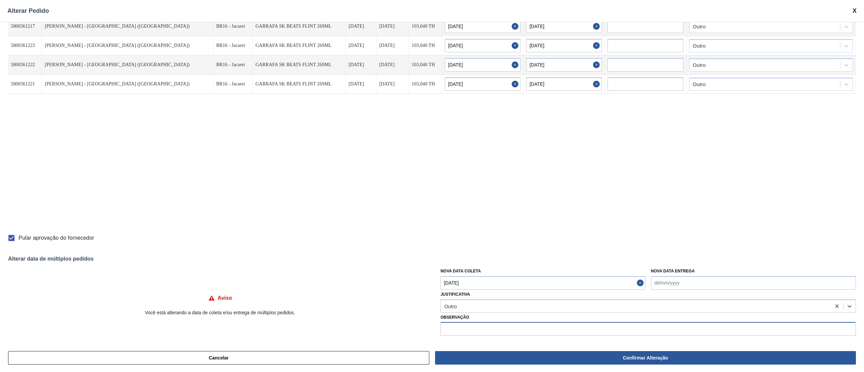
click at [481, 328] on input "text" at bounding box center [647, 328] width 415 height 13
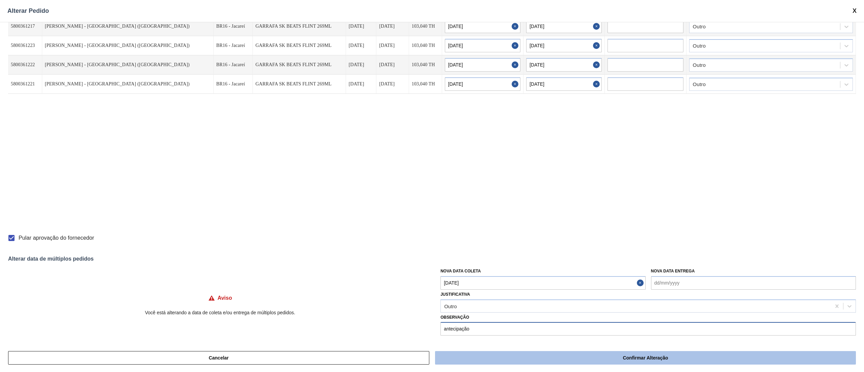
type input "antecipação"
click at [496, 358] on button "Confirmar Alteração" at bounding box center [645, 357] width 421 height 13
checkbox input "false"
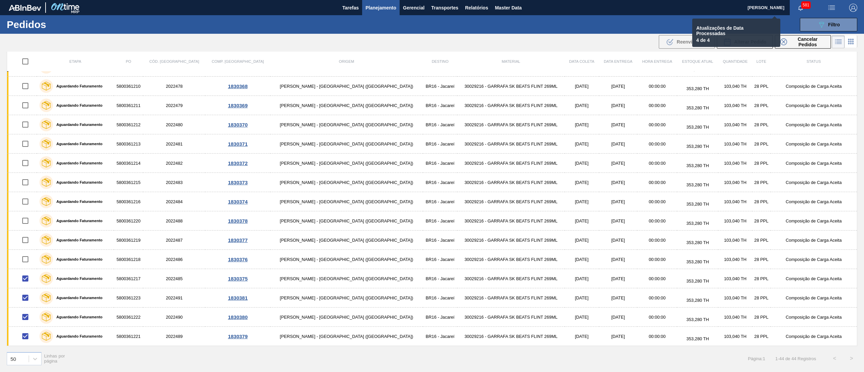
checkbox input "false"
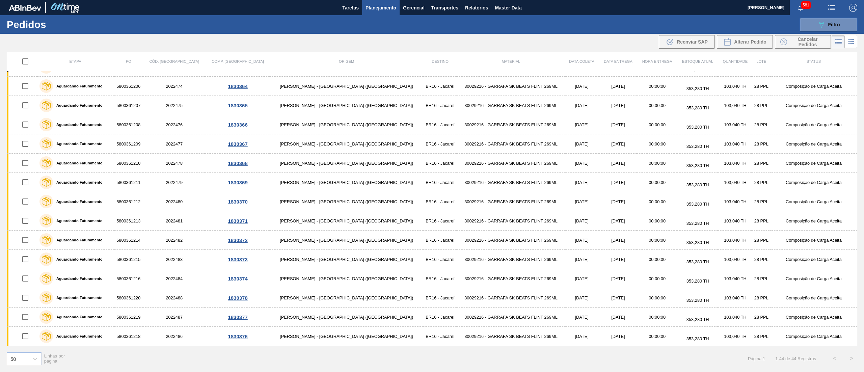
scroll to position [0, 0]
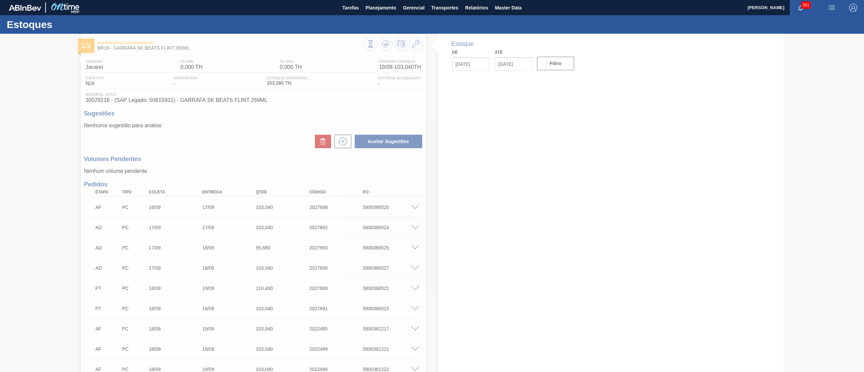
type input "[DATE]"
